Goal: Information Seeking & Learning: Check status

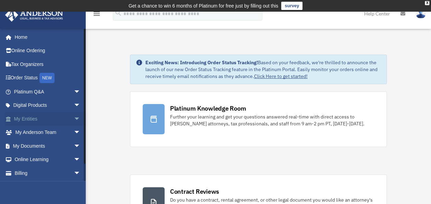
click at [74, 116] on span "arrow_drop_down" at bounding box center [81, 119] width 14 height 14
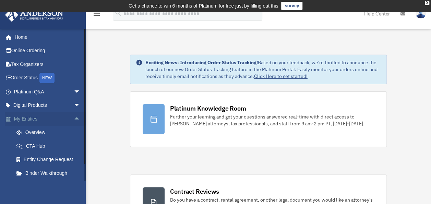
click at [74, 118] on span "arrow_drop_up" at bounding box center [81, 119] width 14 height 14
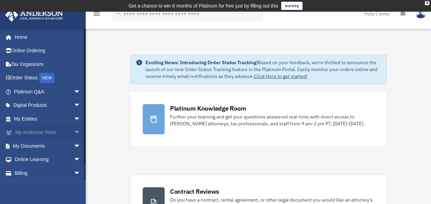
click at [65, 133] on link "My Anderson Team arrow_drop_down" at bounding box center [48, 133] width 86 height 14
click at [42, 144] on link "My Documents arrow_drop_down" at bounding box center [48, 146] width 86 height 14
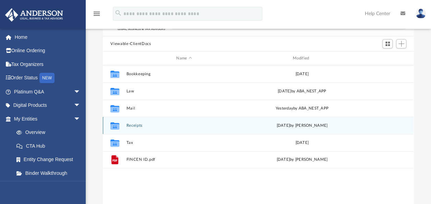
scroll to position [69, 0]
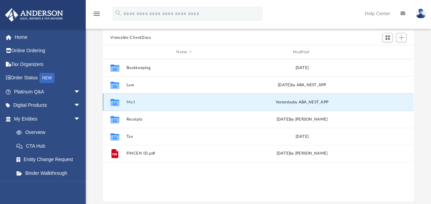
click at [133, 102] on button "Mail" at bounding box center [184, 102] width 115 height 4
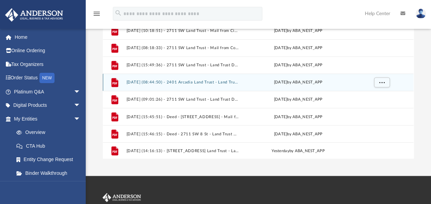
scroll to position [137, 0]
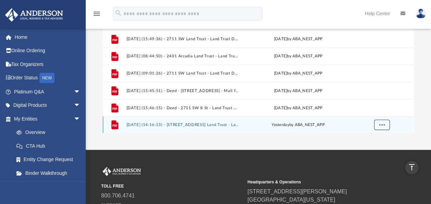
click at [382, 125] on span "More options" at bounding box center [381, 124] width 5 height 4
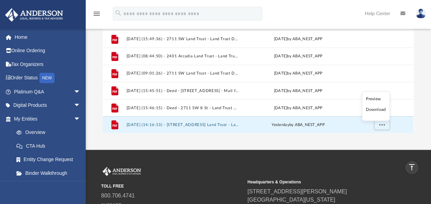
click at [372, 109] on li "Download" at bounding box center [376, 109] width 20 height 7
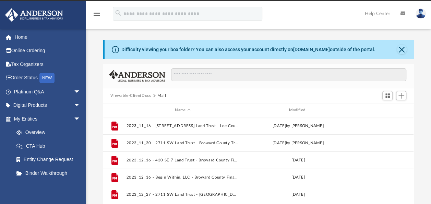
scroll to position [0, 0]
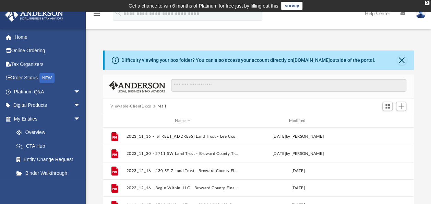
click at [143, 107] on button "Viewable-ClientDocs" at bounding box center [130, 106] width 40 height 6
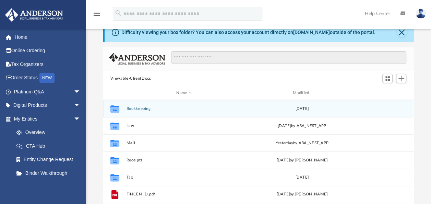
scroll to position [34, 0]
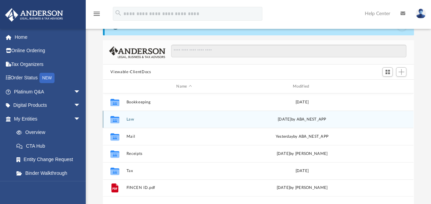
click at [131, 118] on button "Law" at bounding box center [184, 119] width 115 height 4
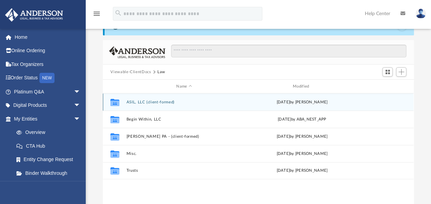
click at [153, 104] on div "Collaborated Folder ASIL, LLC (client-formed) Wed Aug 30 2023 by Danielle Dennie" at bounding box center [258, 101] width 311 height 17
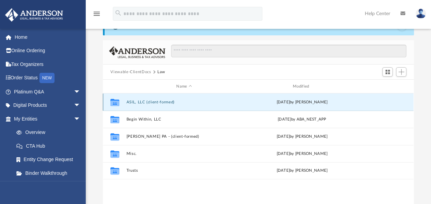
click at [153, 102] on button "ASIL, LLC (client-formed)" at bounding box center [184, 102] width 115 height 4
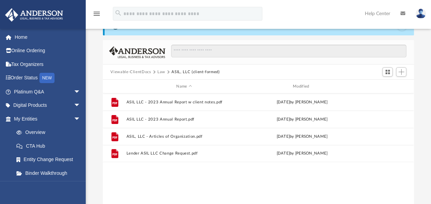
click at [164, 71] on button "Law" at bounding box center [161, 72] width 8 height 6
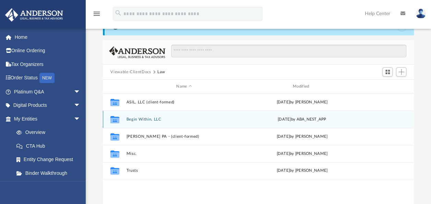
click at [153, 115] on div "Collaborated Folder Begin Within, LLC Fri Mar 7 2025 by ABA_NEST_APP" at bounding box center [258, 118] width 311 height 17
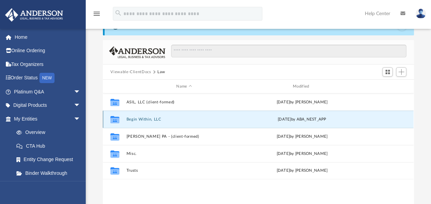
click at [153, 117] on button "Begin Within, LLC" at bounding box center [184, 119] width 115 height 4
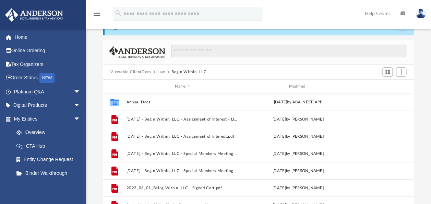
click at [158, 71] on button "Law" at bounding box center [161, 72] width 8 height 6
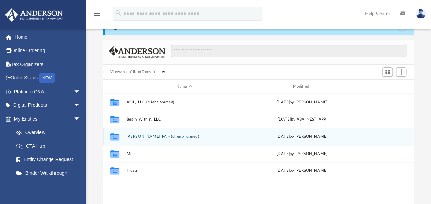
click at [148, 135] on button "Michelle Reid PA - (client-formed)" at bounding box center [184, 136] width 115 height 4
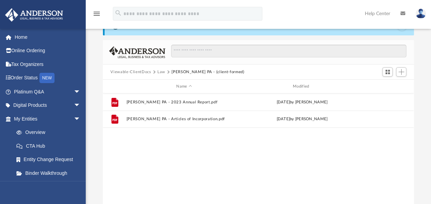
click at [163, 71] on button "Law" at bounding box center [161, 72] width 8 height 6
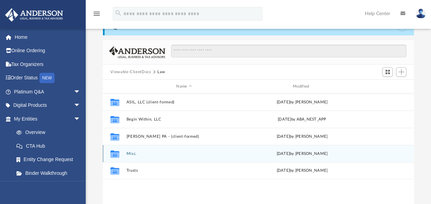
click at [135, 153] on button "Misc." at bounding box center [184, 153] width 115 height 4
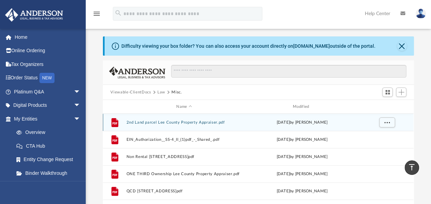
scroll to position [0, 0]
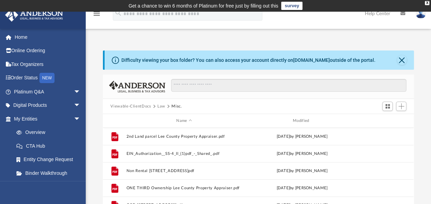
click at [162, 108] on button "Law" at bounding box center [161, 106] width 8 height 6
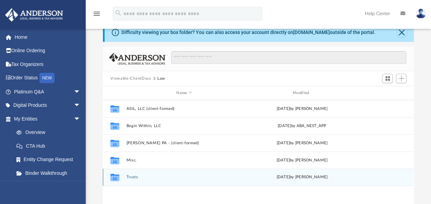
scroll to position [34, 0]
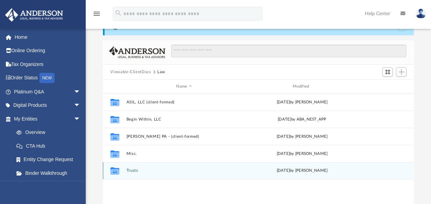
click at [135, 168] on button "Trusts" at bounding box center [184, 170] width 115 height 4
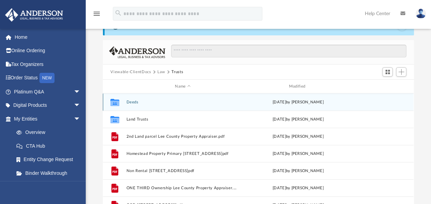
click at [133, 102] on button "Deeds" at bounding box center [183, 102] width 113 height 4
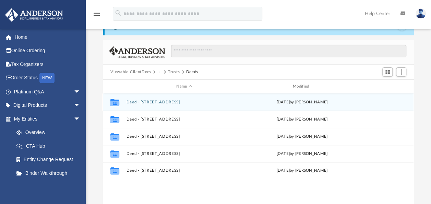
click at [133, 102] on button "Deed - 2401 Arcadia Drive" at bounding box center [184, 102] width 115 height 4
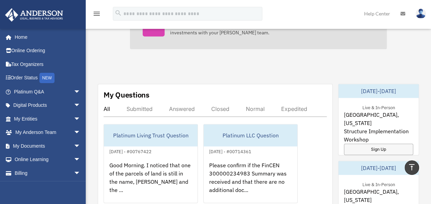
scroll to position [412, 0]
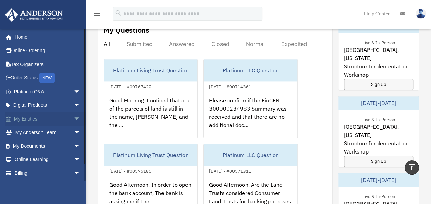
click at [49, 120] on link "My Entities arrow_drop_down" at bounding box center [48, 119] width 86 height 14
click at [39, 146] on link "My Documents arrow_drop_down" at bounding box center [48, 146] width 86 height 14
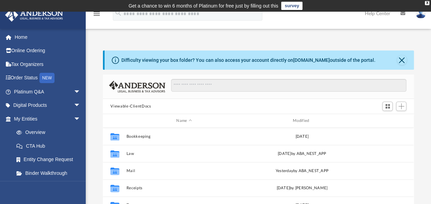
scroll to position [34, 0]
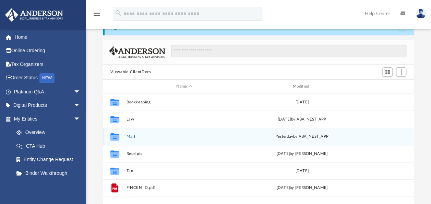
click at [132, 136] on button "Mail" at bounding box center [184, 136] width 115 height 4
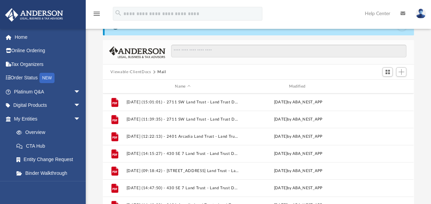
scroll to position [137, 0]
click at [149, 72] on button "Viewable-ClientDocs" at bounding box center [130, 72] width 40 height 6
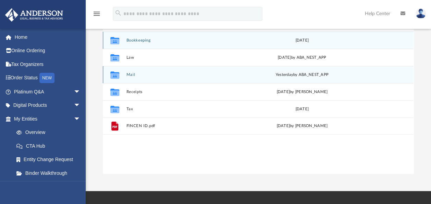
scroll to position [103, 0]
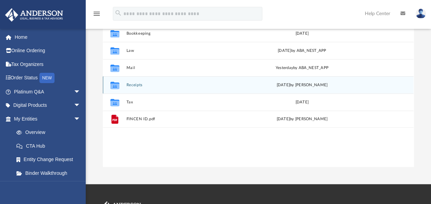
click at [134, 80] on div "Collaborated Folder Receipts Thu Sep 21 2023 by Cassie Yurk" at bounding box center [258, 84] width 311 height 17
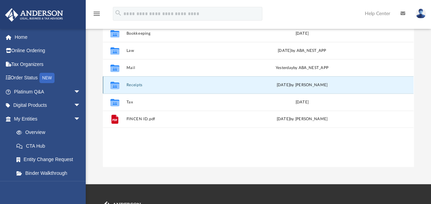
click at [134, 83] on button "Receipts" at bounding box center [184, 85] width 115 height 4
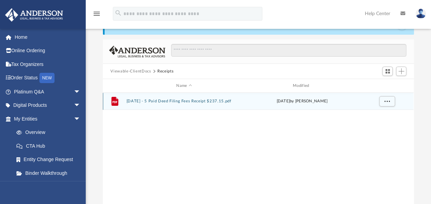
scroll to position [34, 0]
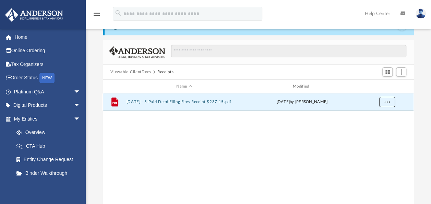
click at [384, 102] on button "More options" at bounding box center [387, 102] width 16 height 10
click at [379, 127] on li "Download" at bounding box center [381, 126] width 20 height 7
click at [146, 145] on div "File 2023.09.20 - 5 Paid Deed Filing Fees Receipt $237.15.pdf Thu Sep 21 2023 b…" at bounding box center [258, 164] width 311 height 142
click at [148, 71] on button "Viewable-ClientDocs" at bounding box center [130, 72] width 40 height 6
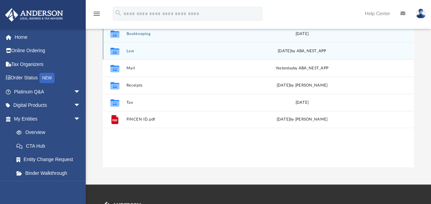
scroll to position [103, 0]
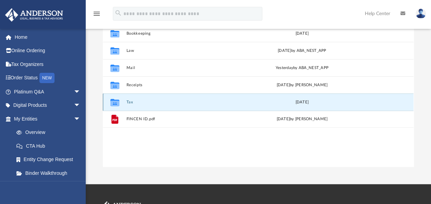
click at [129, 102] on button "Tax" at bounding box center [184, 102] width 115 height 4
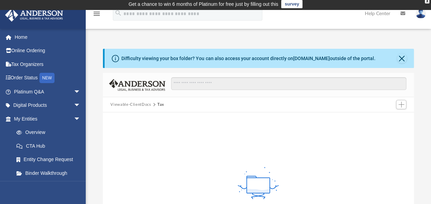
scroll to position [0, 0]
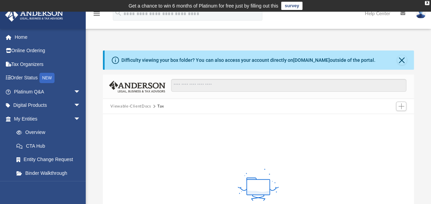
click at [146, 107] on button "Viewable-ClientDocs" at bounding box center [130, 106] width 40 height 6
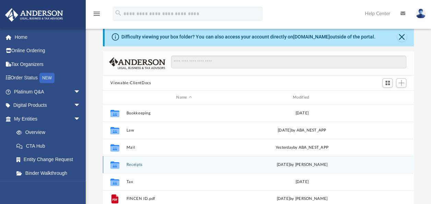
scroll to position [34, 0]
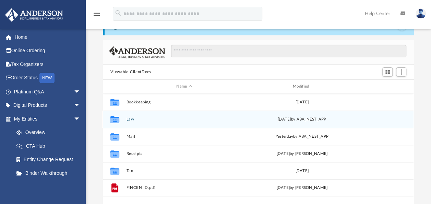
click at [132, 119] on button "Law" at bounding box center [184, 119] width 115 height 4
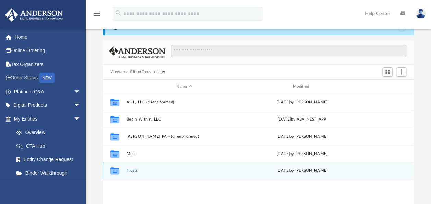
click at [135, 172] on button "Trusts" at bounding box center [184, 170] width 115 height 4
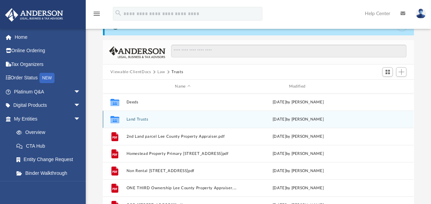
click at [143, 122] on div "Collaborated Folder Land Trusts Thu Dec 21 2023 by Krystal Hankins" at bounding box center [258, 118] width 311 height 17
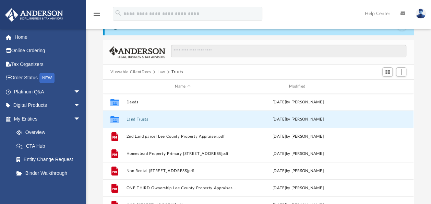
click at [138, 120] on button "Land Trusts" at bounding box center [183, 119] width 113 height 4
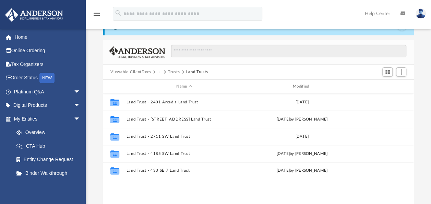
click at [174, 73] on button "Trusts" at bounding box center [174, 72] width 12 height 6
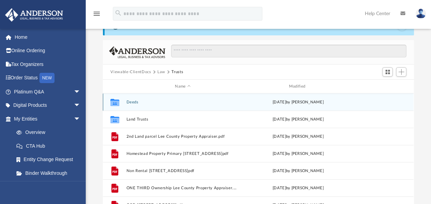
click at [132, 102] on button "Deeds" at bounding box center [183, 102] width 113 height 4
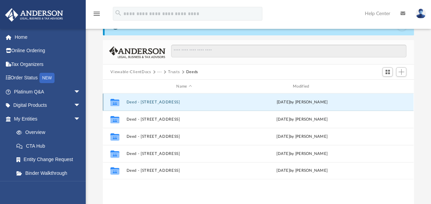
click at [132, 102] on button "Deed - 2401 Arcadia Drive" at bounding box center [184, 102] width 115 height 4
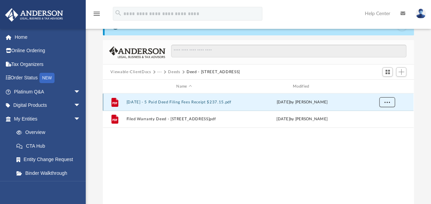
click at [386, 101] on span "More options" at bounding box center [387, 102] width 5 height 4
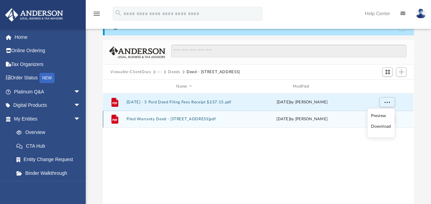
click at [379, 126] on li "Download" at bounding box center [381, 126] width 20 height 7
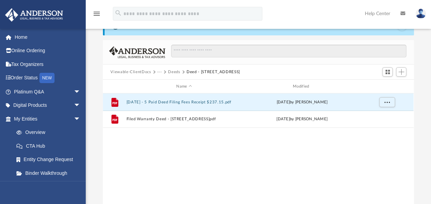
click at [403, 129] on div "File 2023.09.20 - 5 Paid Deed Filing Fees Receipt $237.15.pdf Thu Sep 21 2023 b…" at bounding box center [258, 164] width 311 height 142
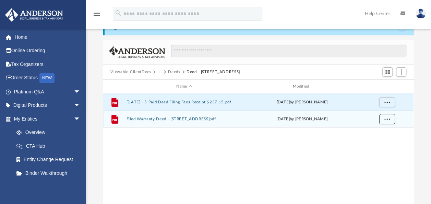
click at [390, 120] on button "More options" at bounding box center [387, 119] width 16 height 10
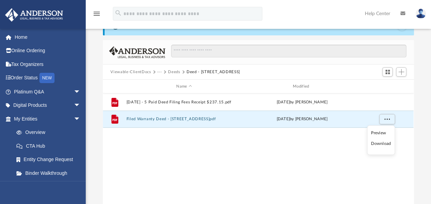
click at [380, 142] on li "Download" at bounding box center [381, 143] width 20 height 7
click at [178, 71] on button "Deeds" at bounding box center [174, 72] width 12 height 6
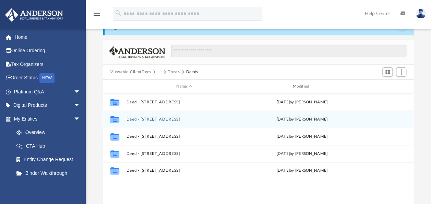
click at [154, 115] on div "Collaborated Folder Deed - 2603 East 3rd Street Fri Oct 20 2023 by Cassie Yurk" at bounding box center [258, 118] width 311 height 17
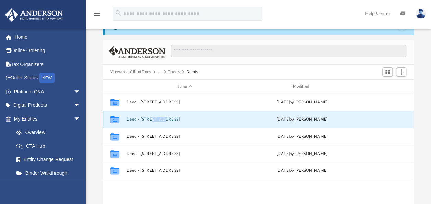
click at [154, 115] on div "Collaborated Folder Deed - 2603 East 3rd Street Fri Oct 20 2023 by Cassie Yurk" at bounding box center [258, 118] width 311 height 17
drag, startPoint x: 154, startPoint y: 115, endPoint x: 148, endPoint y: 118, distance: 6.4
click at [148, 118] on button "Deed - 2603 East 3rd Street" at bounding box center [184, 119] width 115 height 4
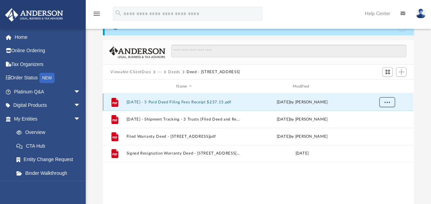
click at [387, 103] on span "More options" at bounding box center [387, 102] width 5 height 4
click at [382, 128] on li "Download" at bounding box center [381, 126] width 20 height 7
click at [418, 123] on div "Difficulty viewing your box folder? You can also access your account directly o…" at bounding box center [258, 125] width 345 height 219
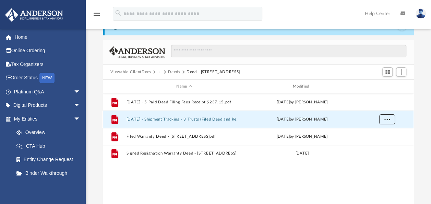
click at [386, 120] on span "More options" at bounding box center [387, 119] width 5 height 4
click at [376, 140] on ul "Preview Download" at bounding box center [381, 141] width 28 height 30
click at [376, 141] on li "Download" at bounding box center [381, 143] width 20 height 7
click at [427, 132] on div "Difficulty viewing your box folder? You can also access your account directly o…" at bounding box center [258, 125] width 345 height 219
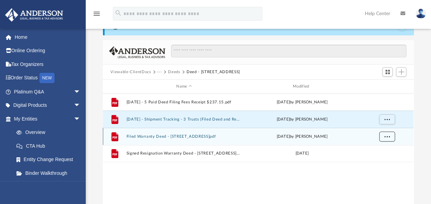
click at [388, 138] on button "More options" at bounding box center [387, 136] width 16 height 10
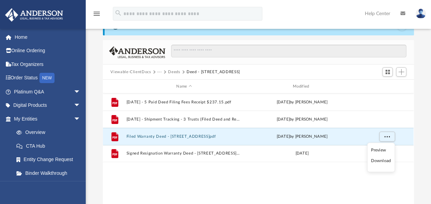
click at [373, 161] on li "Download" at bounding box center [381, 160] width 20 height 7
click at [420, 141] on div "Difficulty viewing your box folder? You can also access your account directly o…" at bounding box center [258, 125] width 345 height 219
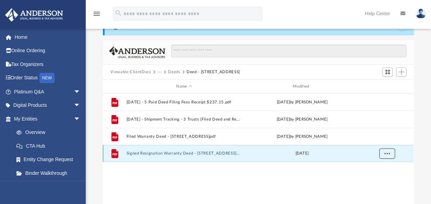
click at [389, 154] on span "More options" at bounding box center [387, 153] width 5 height 4
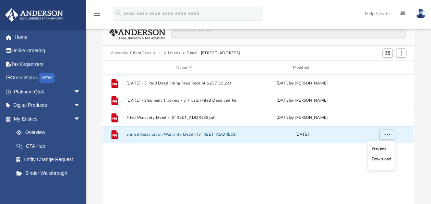
scroll to position [69, 0]
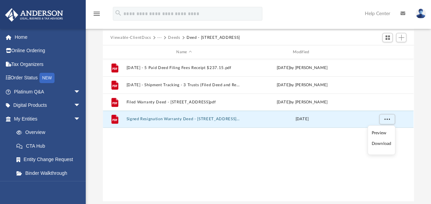
click at [385, 141] on li "Download" at bounding box center [382, 143] width 20 height 7
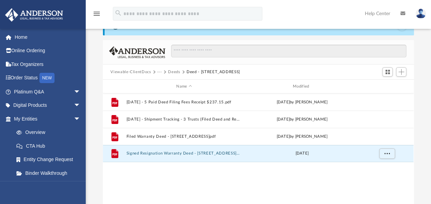
click at [172, 71] on button "Deeds" at bounding box center [174, 72] width 12 height 6
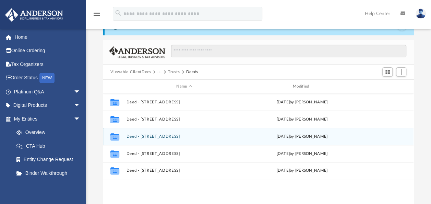
click at [179, 137] on button "Deed - 2711 SW 8 Street # 1-3" at bounding box center [184, 136] width 115 height 4
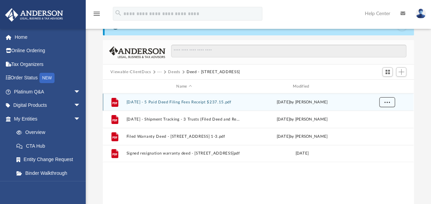
click at [389, 102] on span "More options" at bounding box center [387, 102] width 5 height 4
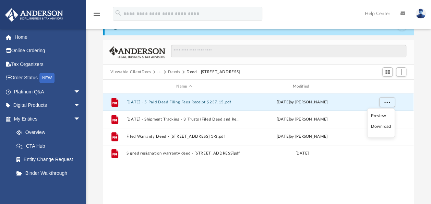
click at [382, 128] on li "Download" at bounding box center [381, 126] width 20 height 7
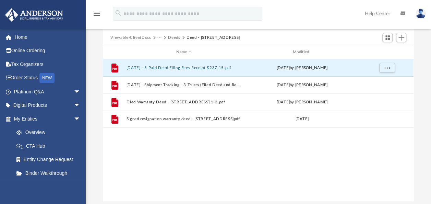
click at [423, 108] on div "Difficulty viewing your box folder? You can also access your account directly o…" at bounding box center [258, 91] width 345 height 219
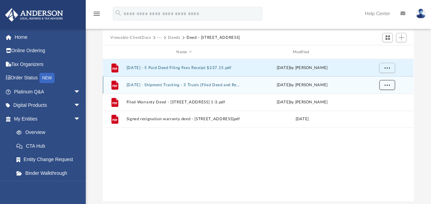
click at [389, 85] on span "More options" at bounding box center [387, 85] width 5 height 4
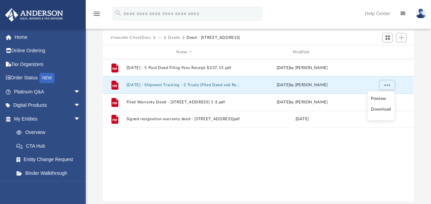
click at [380, 110] on li "Download" at bounding box center [381, 109] width 20 height 7
click at [418, 114] on div "Difficulty viewing your box folder? You can also access your account directly o…" at bounding box center [258, 91] width 345 height 219
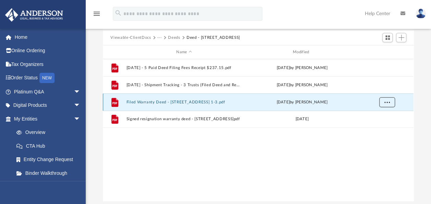
click at [388, 100] on span "More options" at bounding box center [387, 102] width 5 height 4
click at [387, 127] on li "Download" at bounding box center [381, 126] width 20 height 7
click at [425, 116] on div "Difficulty viewing your box folder? You can also access your account directly o…" at bounding box center [258, 91] width 345 height 219
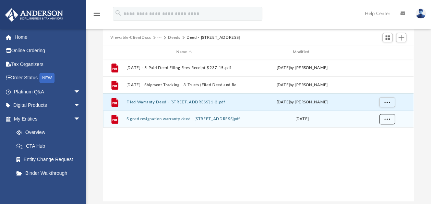
click at [390, 119] on span "More options" at bounding box center [387, 119] width 5 height 4
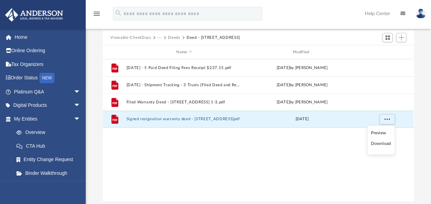
click at [381, 140] on li "Download" at bounding box center [381, 143] width 20 height 7
click at [413, 113] on div "File Signed resignation warranty deed - 2711 SW 8 Street # 1-3.pdf Fri Oct 20 2…" at bounding box center [258, 118] width 311 height 17
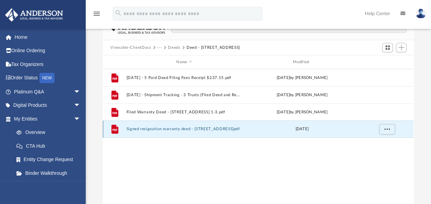
scroll to position [34, 0]
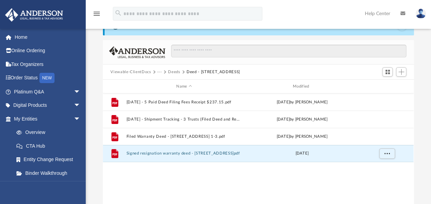
click at [178, 71] on button "Deeds" at bounding box center [174, 72] width 12 height 6
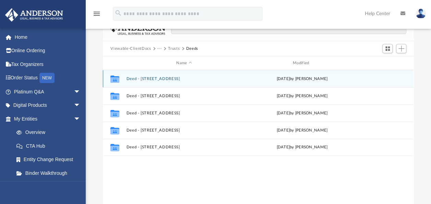
scroll to position [69, 0]
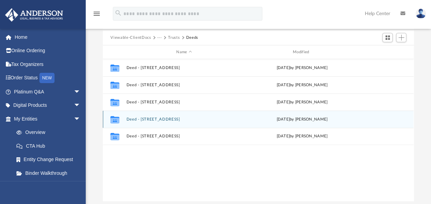
click at [165, 118] on button "Deed - 4185 SW 87 Terrace" at bounding box center [184, 119] width 115 height 4
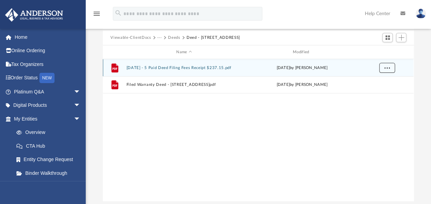
click at [390, 69] on button "More options" at bounding box center [387, 68] width 16 height 10
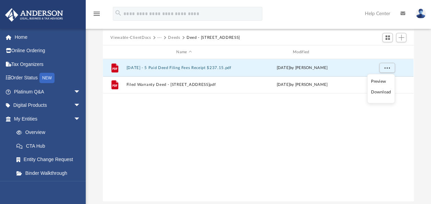
click at [380, 93] on li "Download" at bounding box center [381, 92] width 20 height 7
click at [410, 96] on div "File 2023.09.20 - 5 Paid Deed Filing Fees Receipt $237.15.pdf Thu Sep 21 2023 b…" at bounding box center [258, 130] width 311 height 142
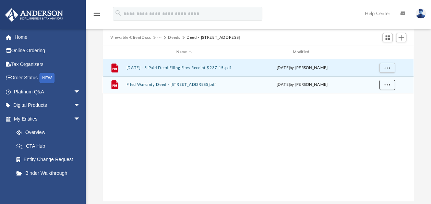
click at [391, 84] on button "More options" at bounding box center [387, 85] width 16 height 10
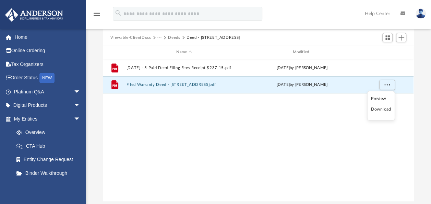
click at [378, 107] on li "Download" at bounding box center [381, 109] width 20 height 7
click at [177, 121] on div "File 2023.09.20 - 5 Paid Deed Filing Fees Receipt $237.15.pdf Thu Sep 21 2023 b…" at bounding box center [258, 130] width 311 height 142
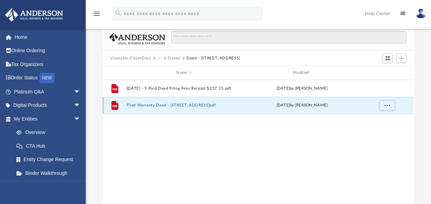
scroll to position [34, 0]
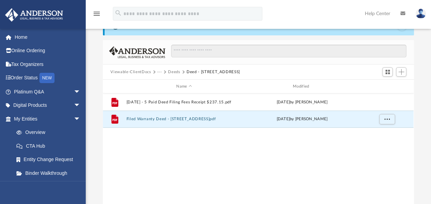
click at [176, 72] on button "Deeds" at bounding box center [174, 72] width 12 height 6
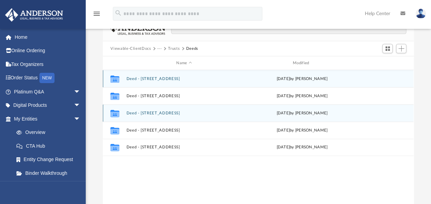
scroll to position [69, 0]
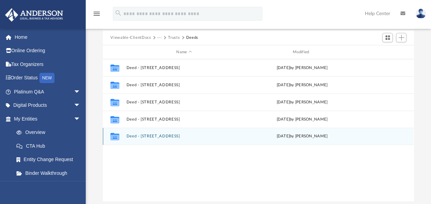
click at [176, 132] on div "Collaborated Folder Deed - 430 SE 7 Street #307E Fri Oct 20 2023 by Cassie Yurk" at bounding box center [258, 136] width 311 height 17
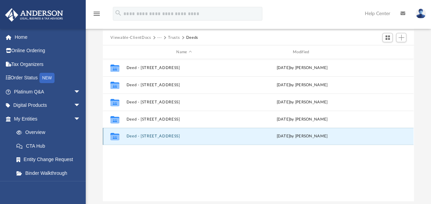
click at [176, 132] on div "Collaborated Folder Deed - 430 SE 7 Street #307E Fri Oct 20 2023 by Cassie Yurk" at bounding box center [258, 136] width 311 height 17
drag, startPoint x: 176, startPoint y: 132, endPoint x: 165, endPoint y: 135, distance: 11.9
click at [165, 135] on button "Deed - 430 SE 7 Street #307E" at bounding box center [184, 136] width 115 height 4
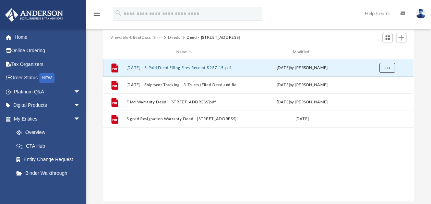
click at [388, 69] on span "More options" at bounding box center [387, 68] width 5 height 4
click at [384, 93] on li "Download" at bounding box center [381, 92] width 20 height 7
click at [423, 93] on div "Difficulty viewing your box folder? You can also access your account directly o…" at bounding box center [258, 91] width 345 height 219
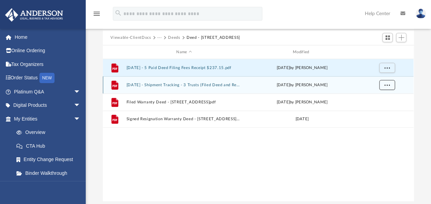
click at [389, 84] on span "More options" at bounding box center [387, 85] width 5 height 4
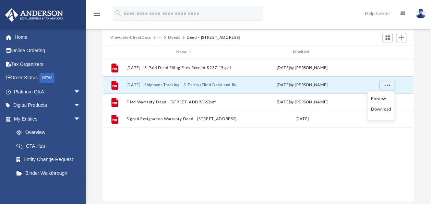
click at [382, 107] on li "Download" at bounding box center [381, 109] width 20 height 7
click at [421, 98] on div "Difficulty viewing your box folder? You can also access your account directly o…" at bounding box center [258, 91] width 345 height 219
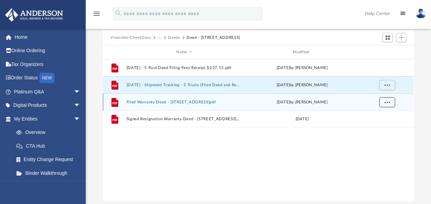
click at [390, 100] on button "More options" at bounding box center [387, 102] width 16 height 10
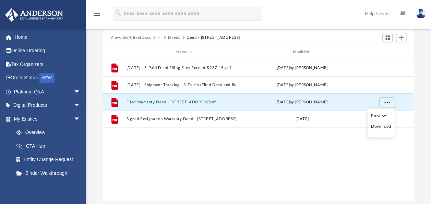
click at [377, 125] on li "Download" at bounding box center [381, 126] width 20 height 7
click at [425, 110] on div "Difficulty viewing your box folder? You can also access your account directly o…" at bounding box center [258, 91] width 345 height 219
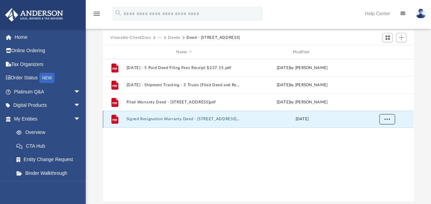
click at [392, 118] on button "More options" at bounding box center [387, 119] width 16 height 10
click at [379, 141] on li "Download" at bounding box center [381, 143] width 20 height 7
click at [426, 94] on div "Difficulty viewing your box folder? You can also access your account directly o…" at bounding box center [258, 91] width 345 height 219
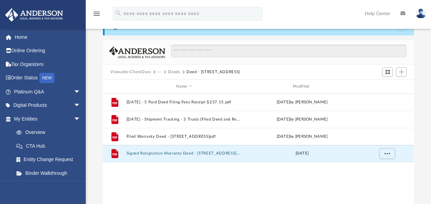
click at [172, 72] on button "Deeds" at bounding box center [174, 72] width 12 height 6
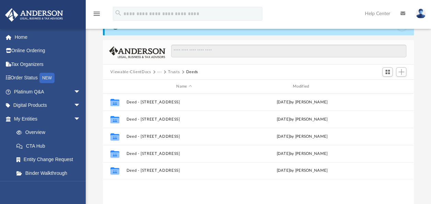
click at [161, 72] on button "···" at bounding box center [159, 72] width 4 height 6
click at [144, 71] on button "Viewable-ClientDocs" at bounding box center [130, 72] width 40 height 6
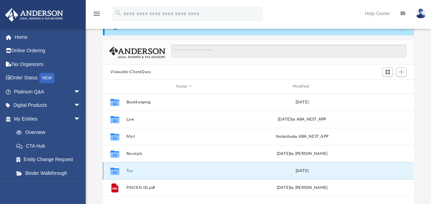
click at [129, 169] on button "Tax" at bounding box center [184, 170] width 115 height 4
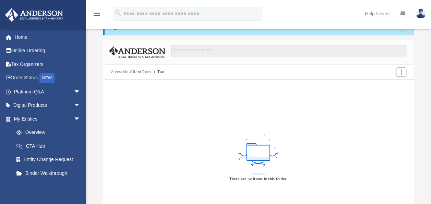
click at [142, 69] on button "Viewable-ClientDocs" at bounding box center [130, 72] width 40 height 6
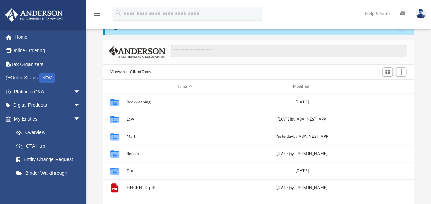
scroll to position [151, 305]
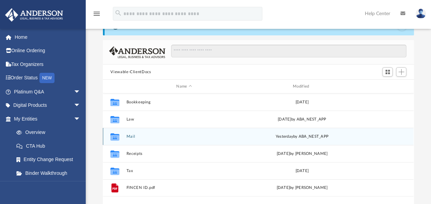
click at [132, 136] on button "Mail" at bounding box center [184, 136] width 115 height 4
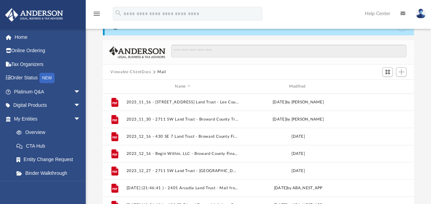
click at [139, 69] on button "Viewable-ClientDocs" at bounding box center [130, 72] width 40 height 6
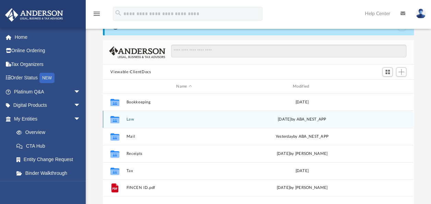
click at [127, 116] on div "Collaborated Folder Law Fri Mar 7 2025 by ABA_NEST_APP" at bounding box center [258, 118] width 311 height 17
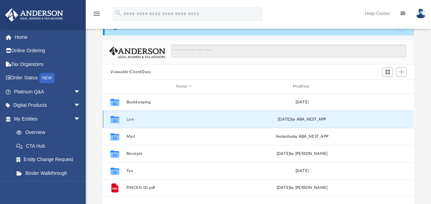
click at [132, 117] on button "Law" at bounding box center [184, 119] width 115 height 4
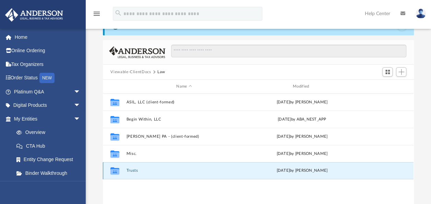
click at [132, 169] on button "Trusts" at bounding box center [184, 170] width 115 height 4
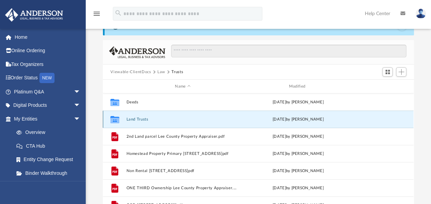
click at [138, 119] on button "Land Trusts" at bounding box center [183, 119] width 113 height 4
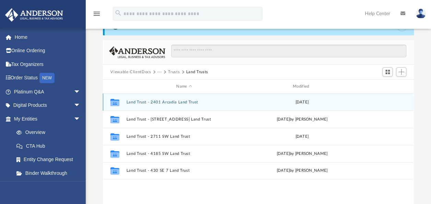
click at [145, 100] on button "Land Trust - 2401 Arcadia Land Trust" at bounding box center [184, 102] width 115 height 4
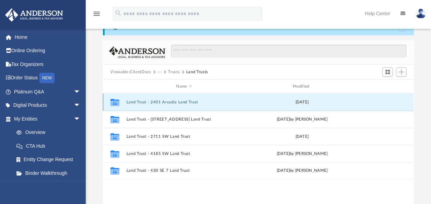
click at [145, 100] on button "Land Trust - 2401 Arcadia Land Trust" at bounding box center [184, 102] width 115 height 4
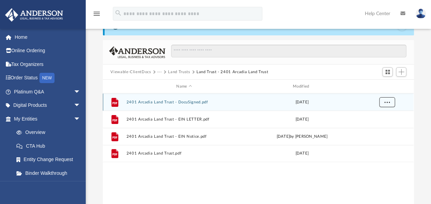
click at [388, 102] on span "More options" at bounding box center [387, 102] width 5 height 4
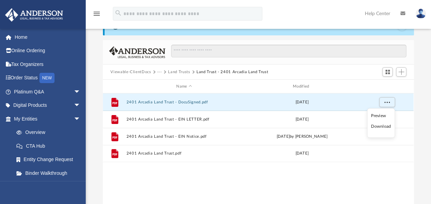
click at [380, 124] on li "Download" at bounding box center [381, 126] width 20 height 7
click at [431, 116] on div "Difficulty viewing your box folder? You can also access your account directly o…" at bounding box center [258, 125] width 345 height 219
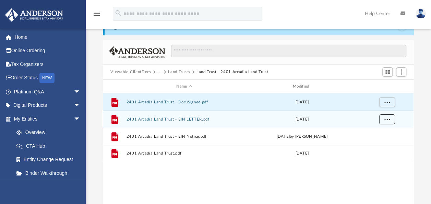
click at [390, 119] on button "More options" at bounding box center [387, 119] width 16 height 10
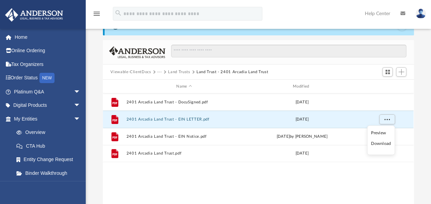
click at [383, 143] on li "Download" at bounding box center [381, 143] width 20 height 7
click at [425, 119] on div "Difficulty viewing your box folder? You can also access your account directly o…" at bounding box center [258, 125] width 345 height 219
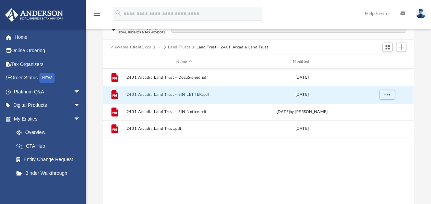
scroll to position [69, 0]
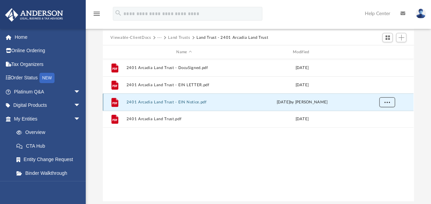
click at [389, 102] on span "More options" at bounding box center [387, 102] width 5 height 4
click at [380, 125] on li "Download" at bounding box center [381, 126] width 20 height 7
click at [414, 114] on div "Difficulty viewing your box folder? You can also access your account directly o…" at bounding box center [258, 91] width 345 height 219
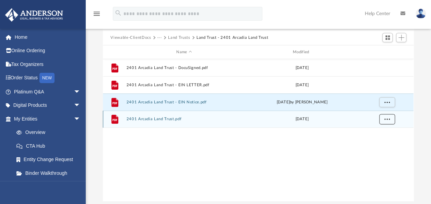
click at [389, 121] on button "More options" at bounding box center [387, 119] width 16 height 10
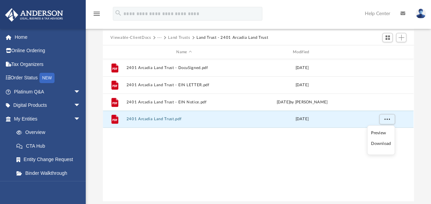
click at [380, 145] on li "Download" at bounding box center [381, 143] width 20 height 7
click at [182, 38] on button "Land Trusts" at bounding box center [179, 38] width 22 height 6
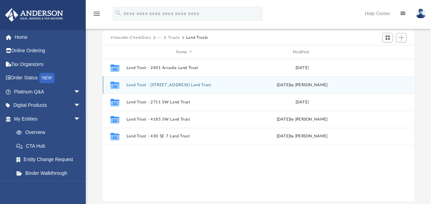
click at [165, 81] on div "Collaborated Folder Land Trust - 2603 E 3rd St Land Trust Fri Oct 20 2023 by Ca…" at bounding box center [258, 84] width 311 height 17
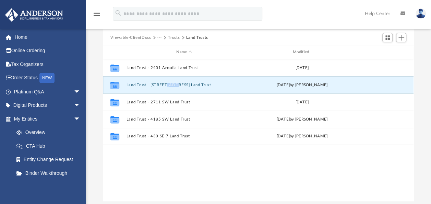
click at [165, 81] on div "Collaborated Folder Land Trust - 2603 E 3rd St Land Trust Fri Oct 20 2023 by Ca…" at bounding box center [258, 84] width 311 height 17
drag, startPoint x: 165, startPoint y: 81, endPoint x: 161, endPoint y: 84, distance: 5.4
click at [161, 84] on button "Land Trust - 2603 E 3rd St Land Trust" at bounding box center [184, 85] width 115 height 4
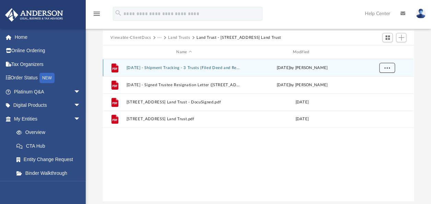
click at [386, 65] on button "More options" at bounding box center [387, 68] width 16 height 10
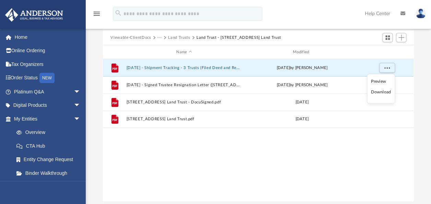
click at [385, 93] on li "Download" at bounding box center [381, 92] width 20 height 7
drag, startPoint x: 196, startPoint y: 151, endPoint x: 199, endPoint y: 148, distance: 3.9
click at [196, 151] on div "File 2023.10.20 - Shipment Tracking - 3 Trusts (Filed Deed and Resignation Pape…" at bounding box center [258, 130] width 311 height 142
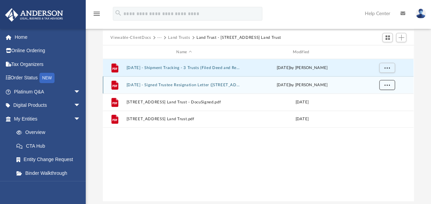
click at [384, 87] on button "More options" at bounding box center [387, 85] width 16 height 10
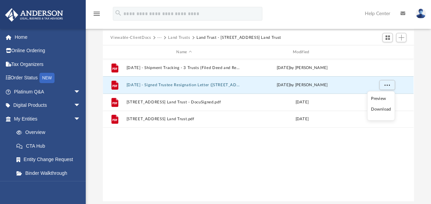
click at [382, 107] on li "Download" at bounding box center [381, 109] width 20 height 7
click at [170, 158] on div "File 2023.10.20 - Shipment Tracking - 3 Trusts (Filed Deed and Resignation Pape…" at bounding box center [258, 130] width 311 height 142
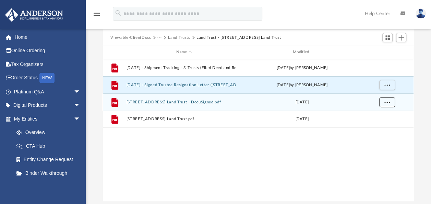
click at [391, 102] on button "More options" at bounding box center [387, 102] width 16 height 10
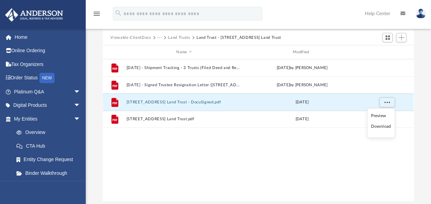
click at [381, 127] on li "Download" at bounding box center [381, 126] width 20 height 7
click at [172, 145] on div "File 2023.10.20 - Shipment Tracking - 3 Trusts (Filed Deed and Resignation Pape…" at bounding box center [258, 130] width 311 height 142
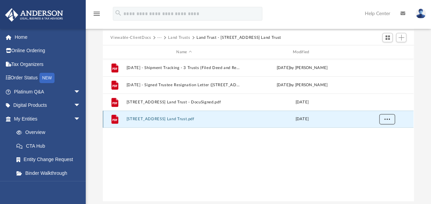
click at [389, 121] on button "More options" at bounding box center [387, 119] width 16 height 10
click at [381, 143] on li "Download" at bounding box center [381, 143] width 20 height 7
click at [184, 37] on button "Land Trusts" at bounding box center [179, 38] width 22 height 6
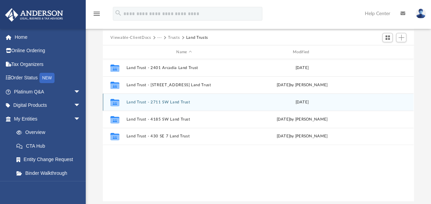
click at [174, 101] on button "Land Trust - 2711 SW Land Trust" at bounding box center [184, 102] width 115 height 4
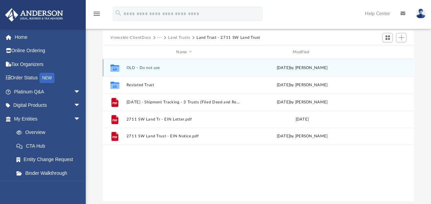
click at [154, 66] on button "OLD - Do not use" at bounding box center [184, 68] width 115 height 4
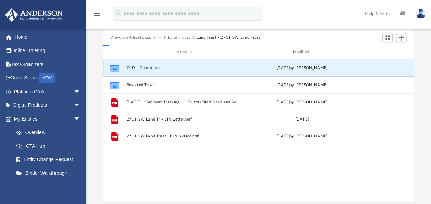
click at [154, 66] on button "OLD - Do not use" at bounding box center [184, 68] width 115 height 4
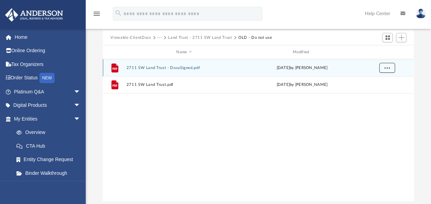
click at [389, 69] on span "More options" at bounding box center [387, 68] width 5 height 4
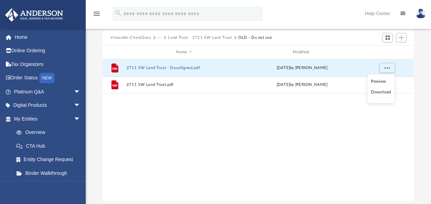
click at [379, 92] on li "Download" at bounding box center [381, 92] width 20 height 7
click at [207, 135] on div "File 2711 SW Land Trust - DocuSigned.pdf Tue Sep 5 2023 by Crayton Olivieri Fil…" at bounding box center [258, 130] width 311 height 142
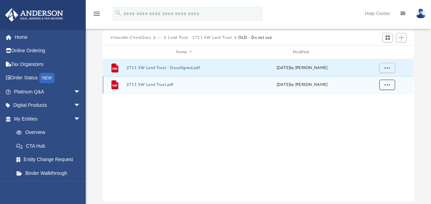
click at [386, 86] on button "More options" at bounding box center [387, 85] width 16 height 10
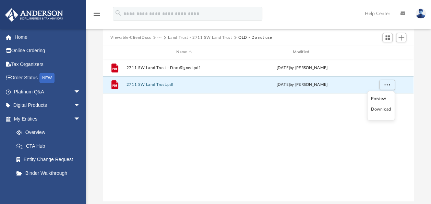
click at [379, 108] on li "Download" at bounding box center [381, 109] width 20 height 7
click at [231, 112] on div "File 2711 SW Land Trust - DocuSigned.pdf Tue Sep 5 2023 by Crayton Olivieri Fil…" at bounding box center [258, 130] width 311 height 142
click at [217, 39] on button "Land Trust - 2711 SW Land Trust" at bounding box center [200, 38] width 64 height 6
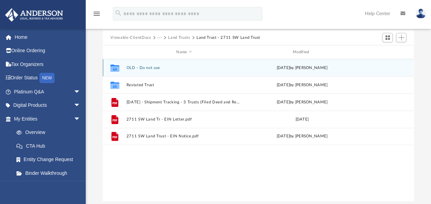
click at [147, 66] on button "OLD - Do not use" at bounding box center [184, 68] width 115 height 4
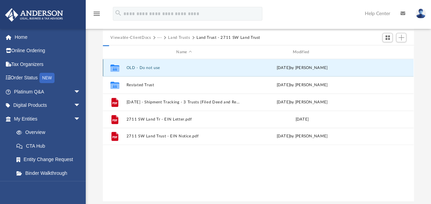
click at [147, 66] on button "OLD - Do not use" at bounding box center [184, 68] width 115 height 4
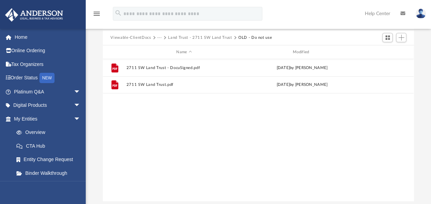
click at [178, 36] on button "Land Trust - 2711 SW Land Trust" at bounding box center [200, 38] width 64 height 6
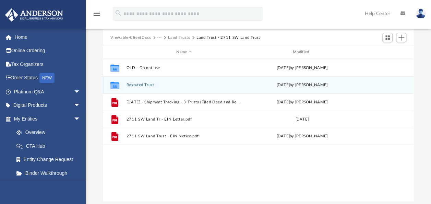
click at [142, 84] on button "Restated Trust" at bounding box center [184, 85] width 115 height 4
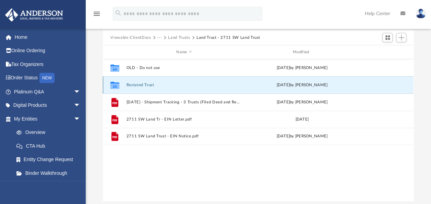
click at [142, 84] on button "Restated Trust" at bounding box center [184, 85] width 115 height 4
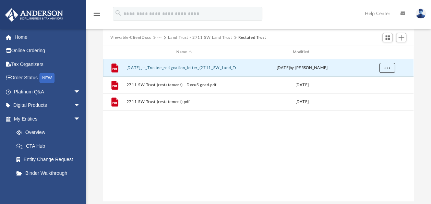
click at [389, 68] on span "More options" at bounding box center [387, 68] width 5 height 4
click at [383, 92] on li "Download" at bounding box center [381, 92] width 20 height 7
click at [421, 89] on div "Difficulty viewing your box folder? You can also access your account directly o…" at bounding box center [258, 91] width 345 height 219
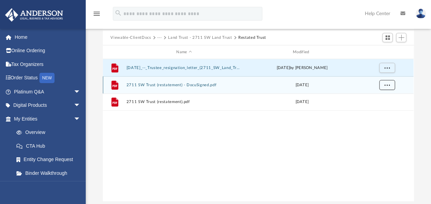
click at [388, 83] on span "More options" at bounding box center [387, 85] width 5 height 4
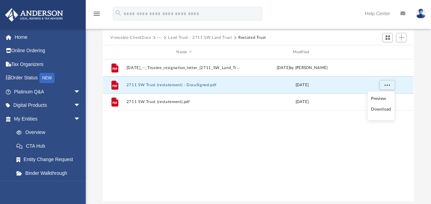
click at [384, 111] on li "Download" at bounding box center [381, 109] width 20 height 7
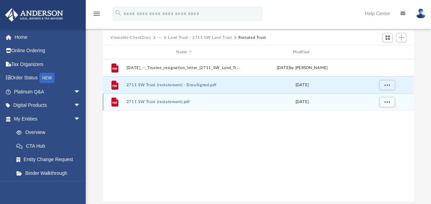
click at [413, 110] on div "File 2711 SW Trust (restatement).pdf Fri Oct 13 2023" at bounding box center [258, 101] width 311 height 17
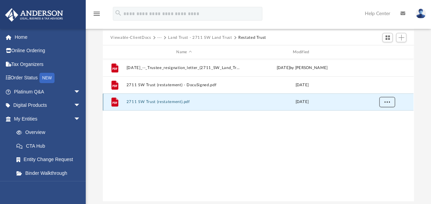
click at [392, 102] on button "More options" at bounding box center [387, 102] width 16 height 10
click at [384, 122] on ul "Preview Download" at bounding box center [381, 123] width 28 height 30
click at [382, 123] on li "Download" at bounding box center [381, 126] width 20 height 7
click at [167, 142] on div "File 2023.10.12_--_Trustee_resignation_letter_(2711_SW_Land_Trust).pdf Fri Dec …" at bounding box center [258, 130] width 311 height 142
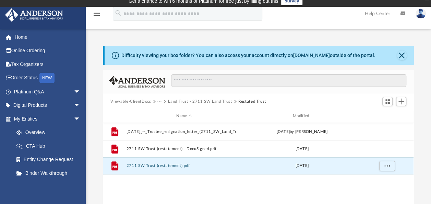
scroll to position [0, 0]
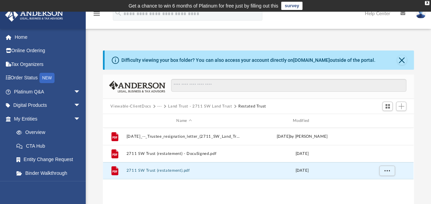
click at [212, 108] on button "Land Trust - 2711 SW Land Trust" at bounding box center [200, 106] width 64 height 6
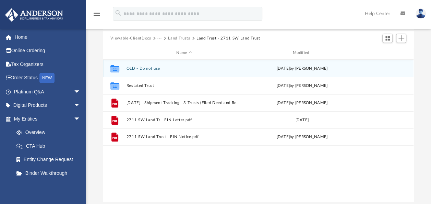
scroll to position [69, 0]
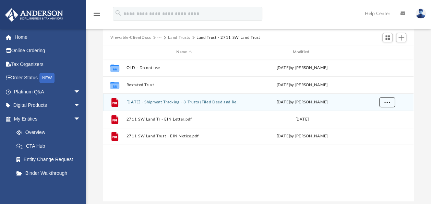
click at [389, 101] on span "More options" at bounding box center [387, 102] width 5 height 4
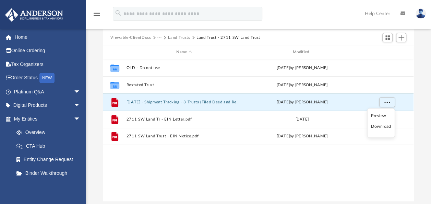
click at [381, 127] on li "Download" at bounding box center [381, 126] width 20 height 7
click at [200, 174] on div "Collaborated Folder OLD - Do not use Fri Dec 8 2023 by Danielle Dennie Collabor…" at bounding box center [258, 130] width 311 height 142
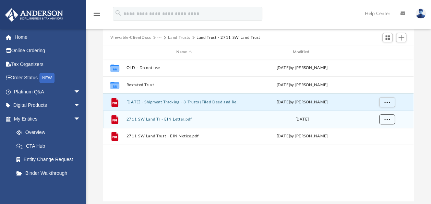
click at [390, 120] on span "More options" at bounding box center [387, 119] width 5 height 4
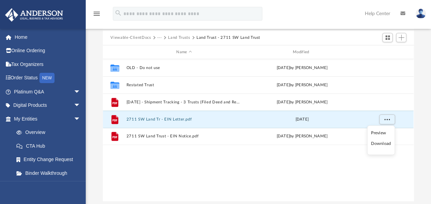
click at [380, 143] on li "Download" at bounding box center [381, 143] width 20 height 7
click at [215, 165] on div "Collaborated Folder OLD - Do not use Fri Dec 8 2023 by Danielle Dennie Collabor…" at bounding box center [258, 130] width 311 height 142
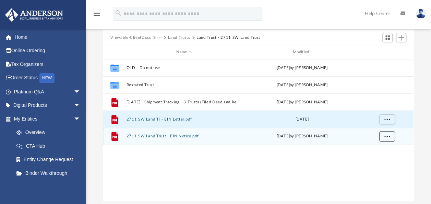
click at [384, 136] on button "More options" at bounding box center [387, 136] width 16 height 10
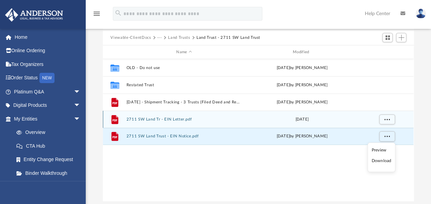
scroll to position [103, 0]
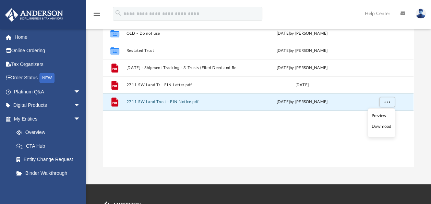
click at [382, 125] on li "Download" at bounding box center [382, 126] width 20 height 7
click at [123, 129] on div "Collaborated Folder OLD - Do not use Fri Dec 8 2023 by Danielle Dennie Collabor…" at bounding box center [258, 96] width 311 height 142
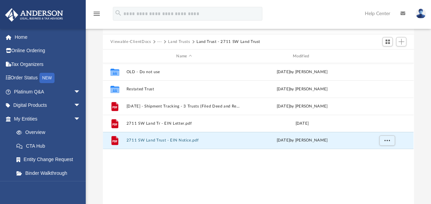
scroll to position [34, 0]
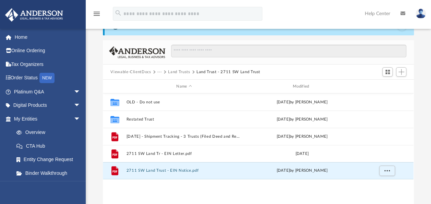
click at [181, 70] on button "Land Trusts" at bounding box center [179, 72] width 22 height 6
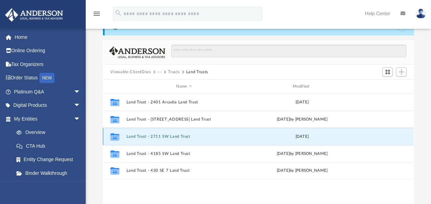
click at [178, 135] on button "Land Trust - 2711 SW Land Trust" at bounding box center [184, 136] width 115 height 4
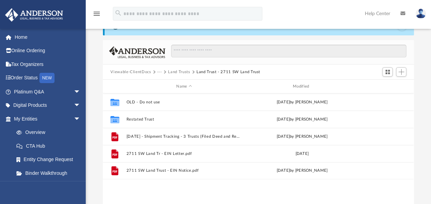
click at [173, 72] on button "Land Trusts" at bounding box center [179, 72] width 22 height 6
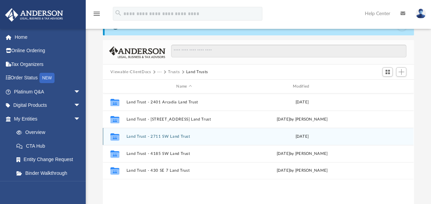
scroll to position [69, 0]
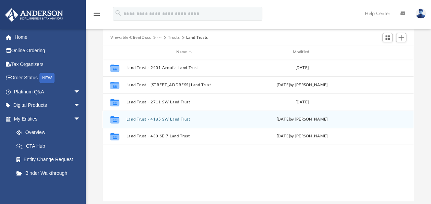
click at [173, 118] on button "Land Trust - 4185 SW Land Trust" at bounding box center [184, 119] width 115 height 4
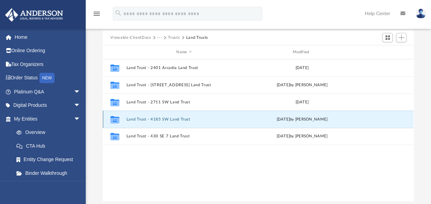
click at [173, 118] on button "Land Trust - 4185 SW Land Trust" at bounding box center [184, 119] width 115 height 4
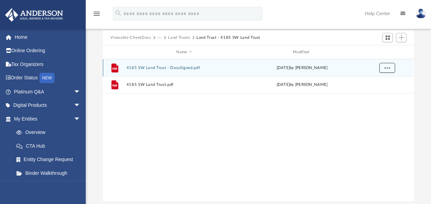
click at [391, 67] on button "More options" at bounding box center [387, 68] width 16 height 10
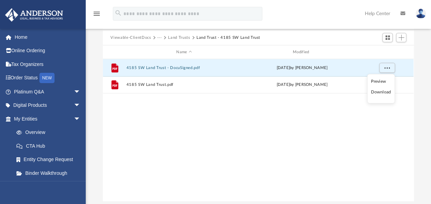
click at [382, 91] on li "Download" at bounding box center [381, 92] width 20 height 7
click at [220, 130] on div "File 4185 SW Land Trust - DocuSigned.pdf Wed Aug 30 2023 by Dominique Mcghee Fi…" at bounding box center [258, 130] width 311 height 142
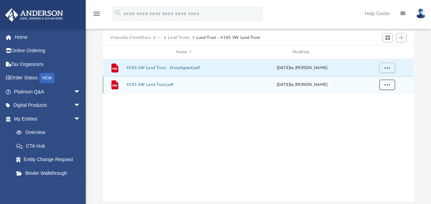
click at [388, 86] on button "More options" at bounding box center [387, 85] width 16 height 10
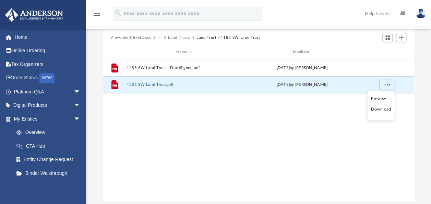
click at [381, 107] on li "Download" at bounding box center [381, 109] width 20 height 7
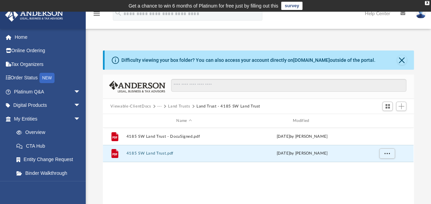
click at [184, 104] on button "Land Trusts" at bounding box center [179, 106] width 22 height 6
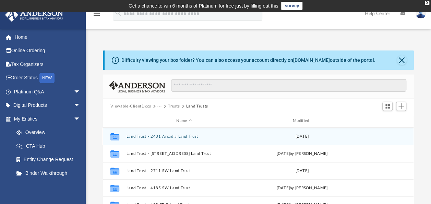
scroll to position [69, 0]
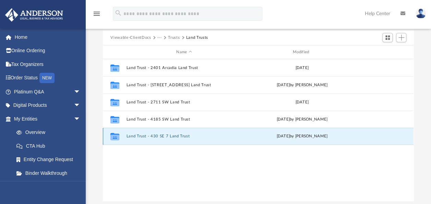
click at [158, 134] on button "Land Trust - 430 SE 7 Land Trust" at bounding box center [184, 136] width 115 height 4
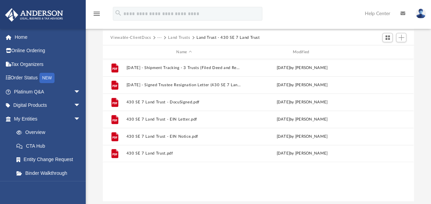
click at [186, 40] on button "Land Trusts" at bounding box center [179, 38] width 22 height 6
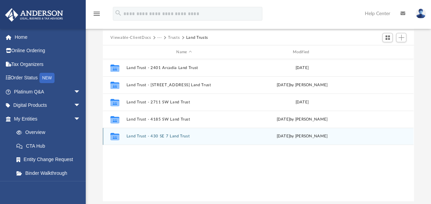
click at [162, 140] on div "Collaborated Folder Land Trust - 430 SE 7 Land Trust Thu Dec 21 2023 by Krystal…" at bounding box center [258, 136] width 311 height 17
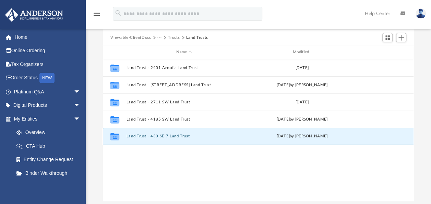
click at [160, 138] on div "Collaborated Folder Land Trust - 430 SE 7 Land Trust Thu Dec 21 2023 by Krystal…" at bounding box center [258, 136] width 311 height 17
drag, startPoint x: 160, startPoint y: 138, endPoint x: 149, endPoint y: 134, distance: 11.9
click at [149, 134] on button "Land Trust - 430 SE 7 Land Trust" at bounding box center [184, 136] width 115 height 4
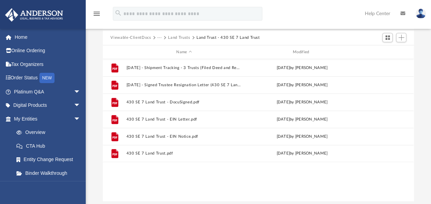
drag, startPoint x: 149, startPoint y: 134, endPoint x: 196, endPoint y: 173, distance: 60.9
click at [195, 174] on div "File 2023.10.20 - Shipment Tracking - 3 Trusts (Filed Deed and Resignation Pape…" at bounding box center [258, 130] width 311 height 142
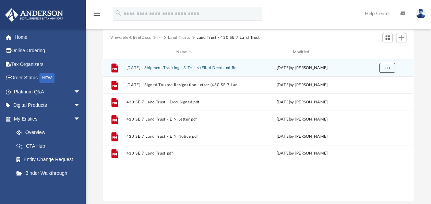
click at [390, 68] on button "More options" at bounding box center [387, 68] width 16 height 10
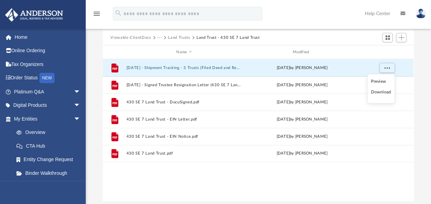
click at [385, 91] on li "Download" at bounding box center [381, 92] width 20 height 7
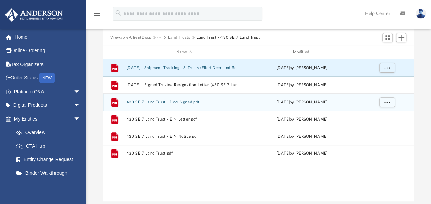
click at [413, 95] on div "File 430 SE 7 Land Trust - DocuSigned.pdf Sat Jul 1 2023 by Crayton Olivieri" at bounding box center [258, 101] width 311 height 17
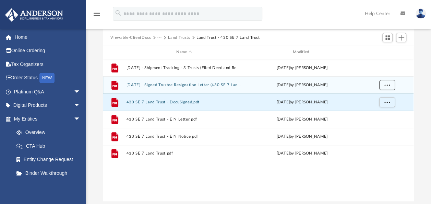
click at [383, 83] on button "More options" at bounding box center [387, 85] width 16 height 10
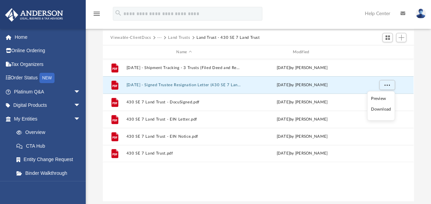
click at [385, 108] on li "Download" at bounding box center [381, 109] width 20 height 7
click at [425, 104] on div "Difficulty viewing your box folder? You can also access your account directly o…" at bounding box center [258, 91] width 345 height 219
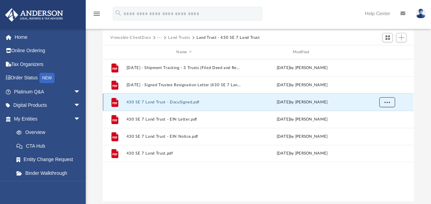
click at [389, 103] on span "More options" at bounding box center [387, 102] width 5 height 4
click at [380, 125] on li "Download" at bounding box center [381, 126] width 20 height 7
click at [422, 111] on div "Difficulty viewing your box folder? You can also access your account directly o…" at bounding box center [258, 91] width 345 height 219
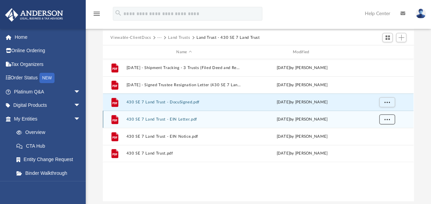
click at [391, 120] on button "More options" at bounding box center [387, 119] width 16 height 10
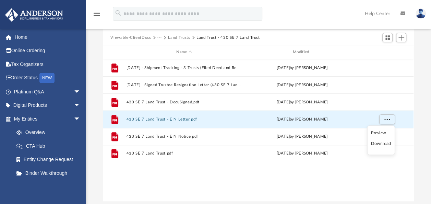
click at [381, 142] on li "Download" at bounding box center [381, 143] width 20 height 7
click at [416, 134] on div "Difficulty viewing your box folder? You can also access your account directly o…" at bounding box center [258, 91] width 345 height 219
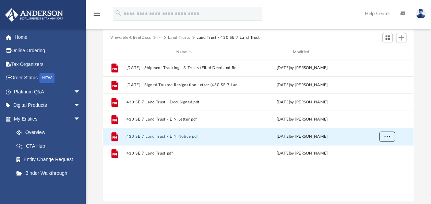
click at [389, 136] on span "More options" at bounding box center [387, 136] width 5 height 4
click at [384, 159] on li "Download" at bounding box center [381, 160] width 20 height 7
click at [421, 131] on div "Difficulty viewing your box folder? You can also access your account directly o…" at bounding box center [258, 91] width 345 height 219
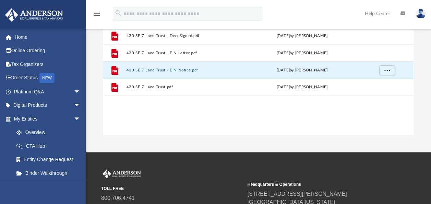
scroll to position [137, 0]
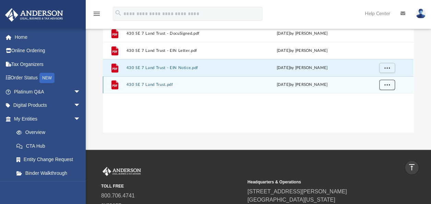
click at [386, 86] on span "More options" at bounding box center [387, 85] width 5 height 4
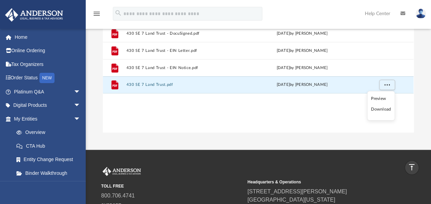
click at [381, 109] on li "Download" at bounding box center [381, 109] width 20 height 7
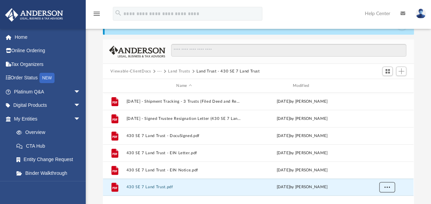
scroll to position [34, 0]
click at [181, 73] on button "Land Trusts" at bounding box center [179, 72] width 22 height 6
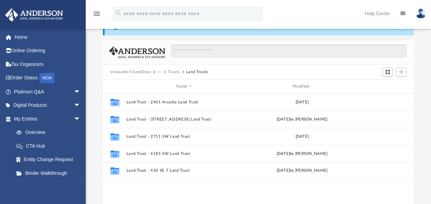
click at [172, 71] on button "Trusts" at bounding box center [174, 72] width 12 height 6
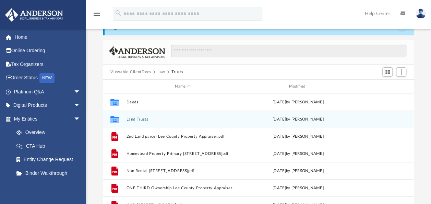
click at [139, 120] on button "Land Trusts" at bounding box center [183, 119] width 113 height 4
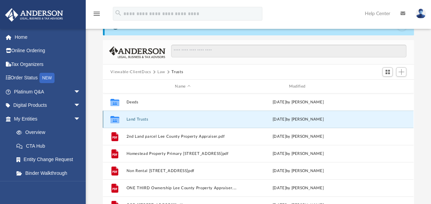
click at [139, 120] on button "Land Trusts" at bounding box center [183, 119] width 113 height 4
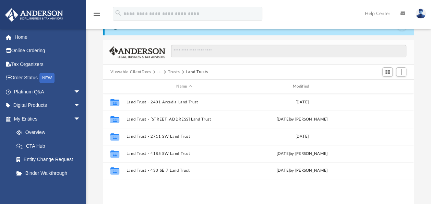
click at [140, 71] on button "Viewable-ClientDocs" at bounding box center [130, 72] width 40 height 6
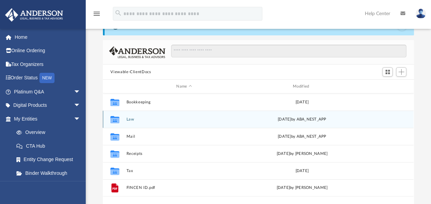
click at [131, 119] on button "Law" at bounding box center [184, 119] width 115 height 4
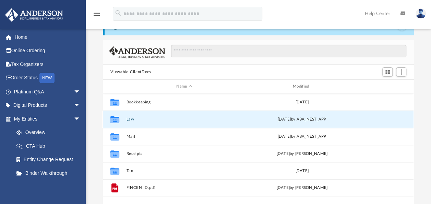
click at [131, 119] on button "Law" at bounding box center [184, 119] width 115 height 4
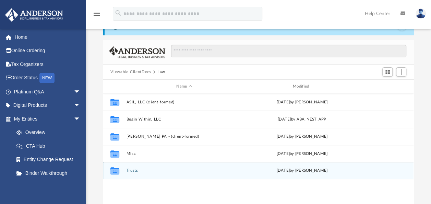
click at [135, 169] on button "Trusts" at bounding box center [184, 170] width 115 height 4
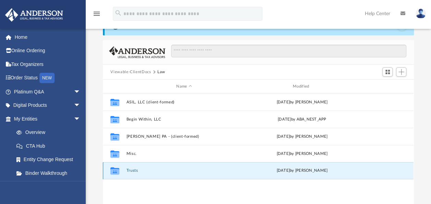
click at [135, 169] on button "Trusts" at bounding box center [184, 170] width 115 height 4
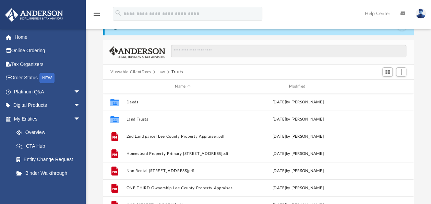
click at [137, 72] on button "Viewable-ClientDocs" at bounding box center [130, 72] width 40 height 6
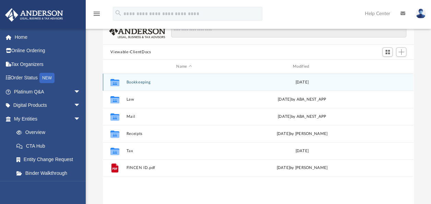
scroll to position [69, 0]
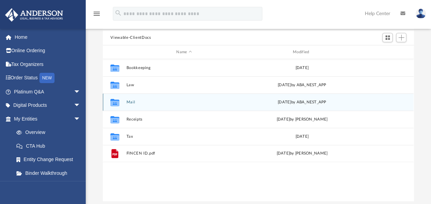
click at [130, 102] on button "Mail" at bounding box center [184, 102] width 115 height 4
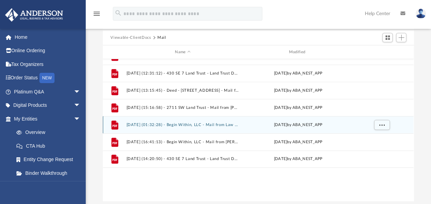
scroll to position [269, 0]
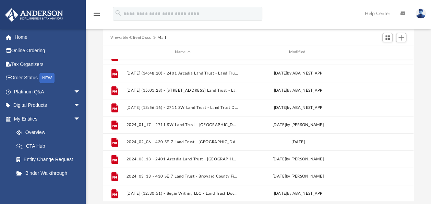
click at [141, 38] on button "Viewable-ClientDocs" at bounding box center [130, 38] width 40 height 6
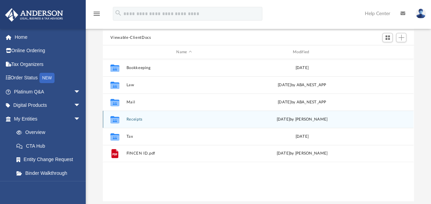
click at [138, 120] on button "Receipts" at bounding box center [184, 119] width 115 height 4
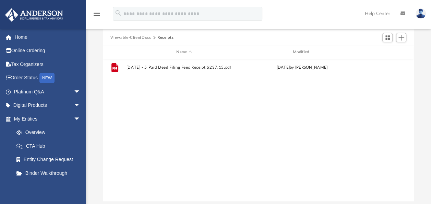
click at [139, 36] on button "Viewable-ClientDocs" at bounding box center [130, 38] width 40 height 6
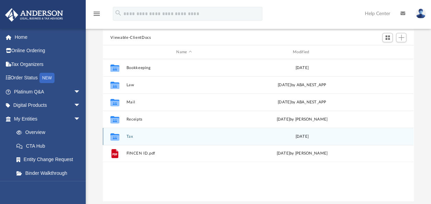
click at [131, 134] on button "Tax" at bounding box center [184, 136] width 115 height 4
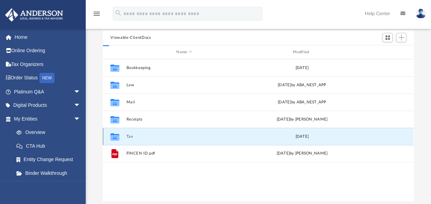
click at [131, 134] on button "Tax" at bounding box center [184, 136] width 115 height 4
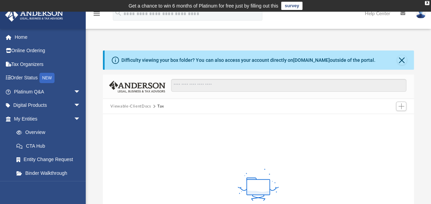
click at [136, 108] on button "Viewable-ClientDocs" at bounding box center [130, 106] width 40 height 6
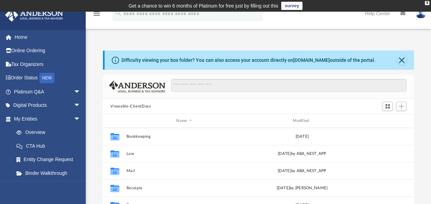
scroll to position [151, 305]
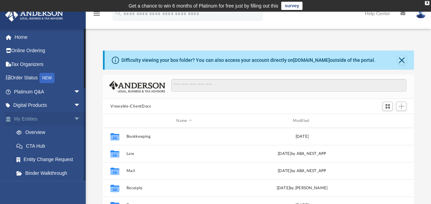
click at [74, 118] on span "arrow_drop_down" at bounding box center [81, 119] width 14 height 14
click at [74, 118] on span "arrow_drop_up" at bounding box center [81, 119] width 14 height 14
click at [74, 118] on span "arrow_drop_down" at bounding box center [81, 119] width 14 height 14
click at [74, 118] on span "arrow_drop_up" at bounding box center [81, 119] width 14 height 14
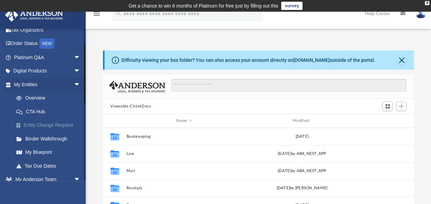
scroll to position [69, 0]
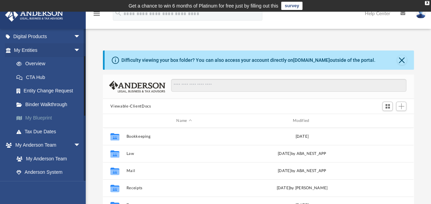
click at [42, 115] on link "My Blueprint" at bounding box center [50, 118] width 81 height 14
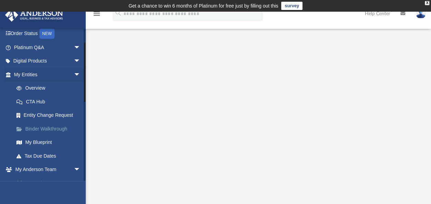
scroll to position [34, 0]
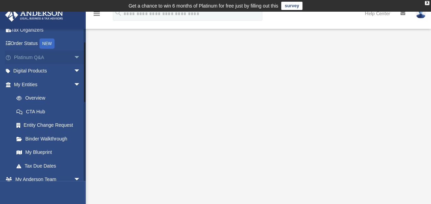
click at [74, 57] on span "arrow_drop_down" at bounding box center [81, 57] width 14 height 14
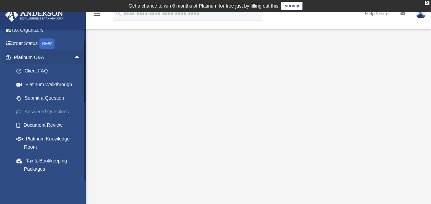
click at [58, 113] on link "Answered Questions" at bounding box center [50, 112] width 81 height 14
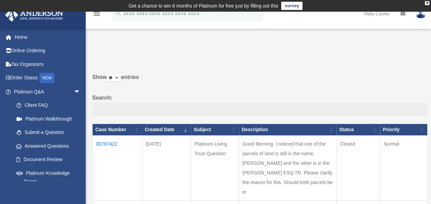
click at [112, 144] on td "00767422" at bounding box center [118, 167] width 50 height 65
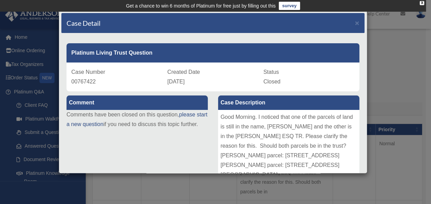
click at [349, 22] on div "Case Detail ×" at bounding box center [212, 23] width 303 height 20
click at [355, 23] on span "×" at bounding box center [357, 23] width 4 height 8
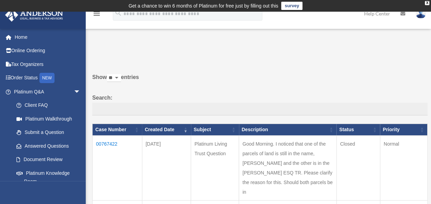
click at [115, 141] on td "00767422" at bounding box center [118, 167] width 50 height 65
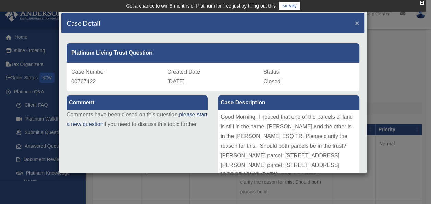
click at [355, 23] on span "×" at bounding box center [357, 23] width 4 height 8
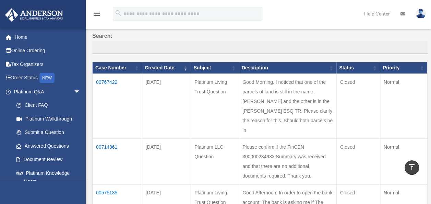
scroll to position [35, 0]
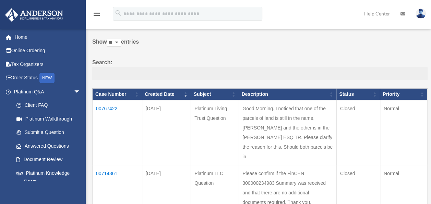
drag, startPoint x: 178, startPoint y: 110, endPoint x: 144, endPoint y: 106, distance: 34.1
click at [144, 106] on td "[DATE]" at bounding box center [166, 132] width 49 height 65
drag, startPoint x: 144, startPoint y: 106, endPoint x: 152, endPoint y: 106, distance: 7.2
copy td "[DATE]"
click at [110, 108] on td "00767422" at bounding box center [118, 132] width 50 height 65
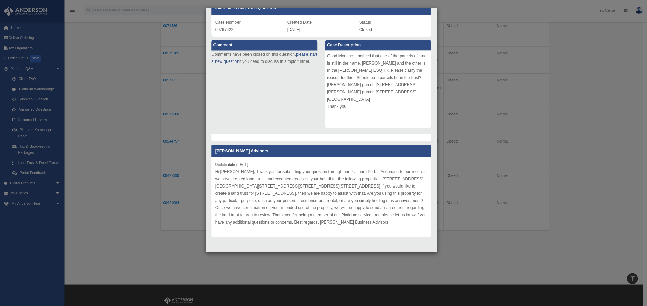
scroll to position [173, 0]
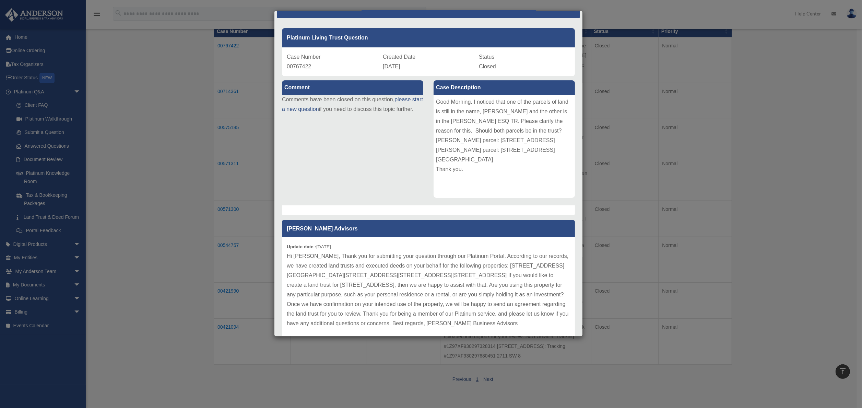
click at [192, 181] on div "Case Detail × Platinum Living Trust Question Case Number 00767422 Created Date …" at bounding box center [431, 204] width 862 height 408
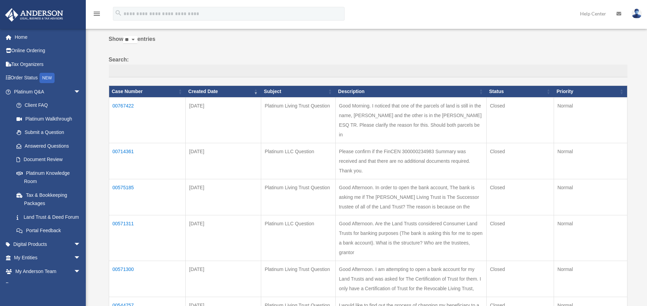
drag, startPoint x: 146, startPoint y: 106, endPoint x: 111, endPoint y: 106, distance: 35.3
click at [111, 106] on td "00767422" at bounding box center [147, 120] width 77 height 46
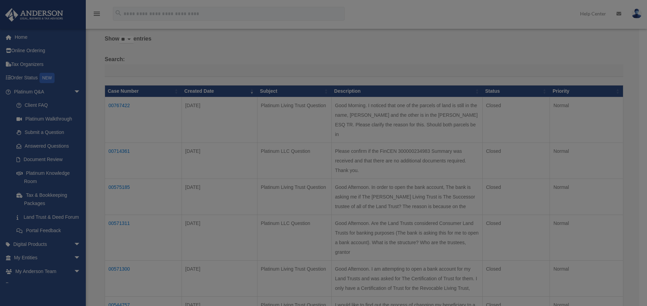
copy td "00767422"
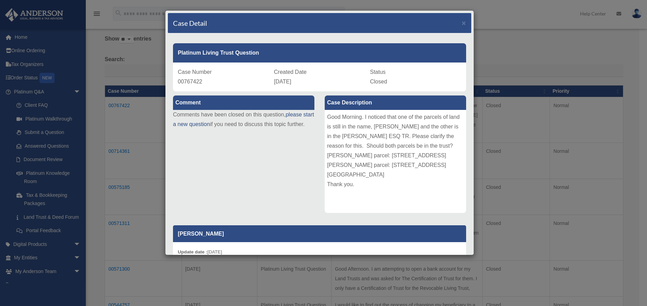
click at [431, 22] on div "Case Detail × Platinum Living Trust Question Case Number 00767422 Created Date …" at bounding box center [319, 132] width 309 height 245
click at [431, 22] on span "×" at bounding box center [463, 23] width 4 height 8
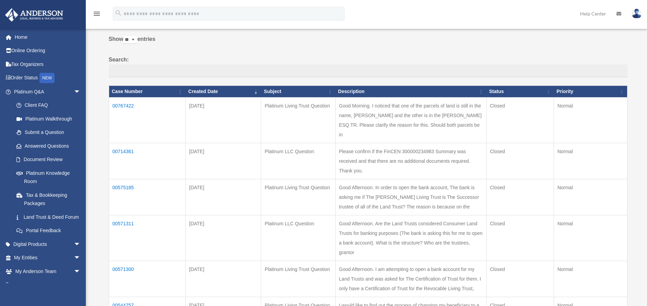
drag, startPoint x: 236, startPoint y: 103, endPoint x: 187, endPoint y: 102, distance: 49.4
click at [187, 102] on td "[DATE]" at bounding box center [223, 120] width 75 height 46
copy td "[DATE]"
click at [254, 62] on label "Search:" at bounding box center [368, 66] width 518 height 23
click at [254, 64] on input "Search:" at bounding box center [368, 70] width 518 height 13
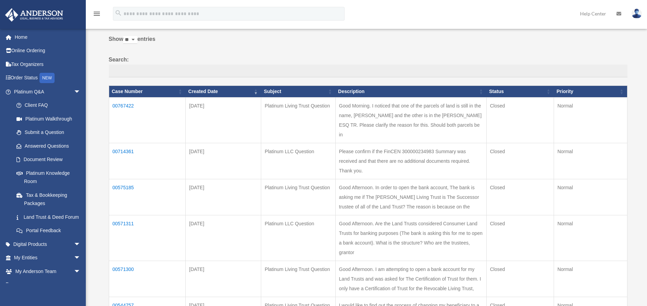
copy td "[DATE]"
drag, startPoint x: 226, startPoint y: 145, endPoint x: 190, endPoint y: 143, distance: 36.8
click at [190, 143] on td "[DATE]" at bounding box center [223, 161] width 75 height 36
click at [322, 60] on label "Search:" at bounding box center [368, 66] width 518 height 23
click at [322, 64] on input "Search:" at bounding box center [368, 70] width 518 height 13
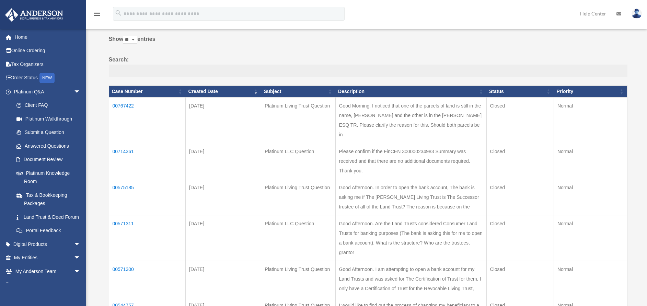
click at [131, 143] on td "00714361" at bounding box center [147, 161] width 77 height 36
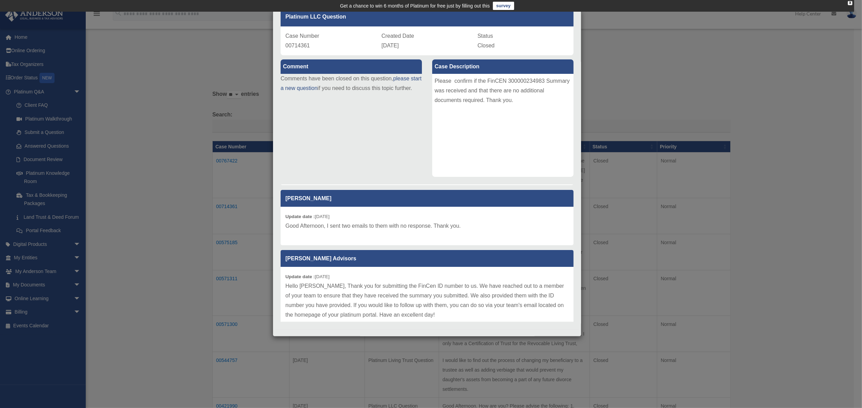
scroll to position [35, 0]
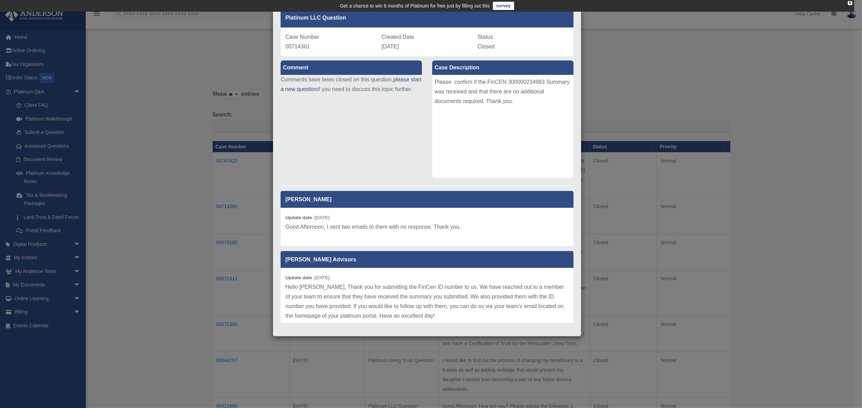
click at [203, 162] on div "Case Detail × Platinum LLC Question Case Number 00714361 Created Date [DATE] St…" at bounding box center [431, 204] width 862 height 408
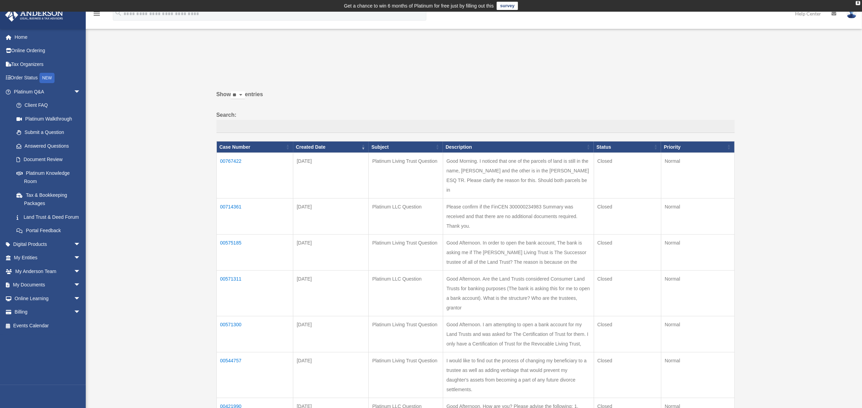
click at [234, 203] on td "00575185" at bounding box center [254, 252] width 77 height 36
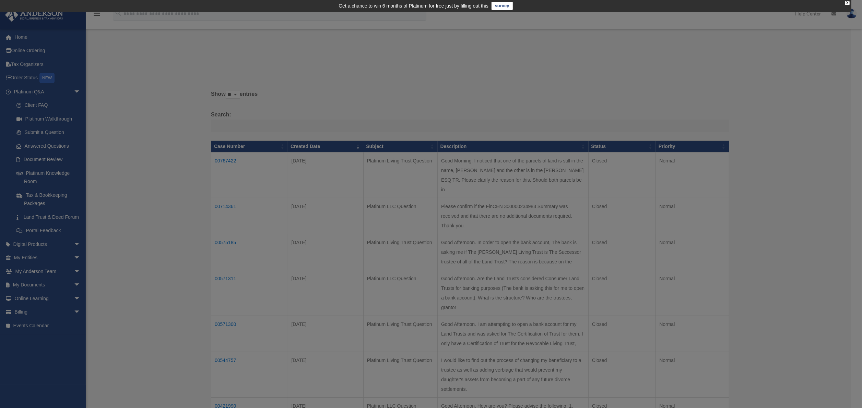
scroll to position [0, 0]
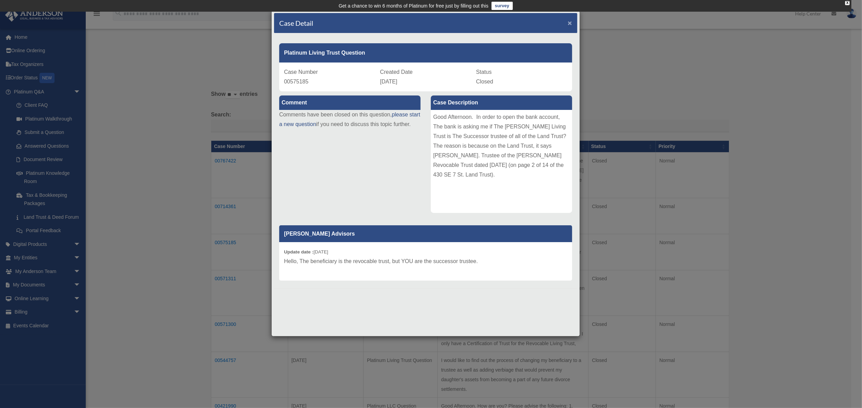
click at [431, 22] on span "×" at bounding box center [570, 23] width 4 height 8
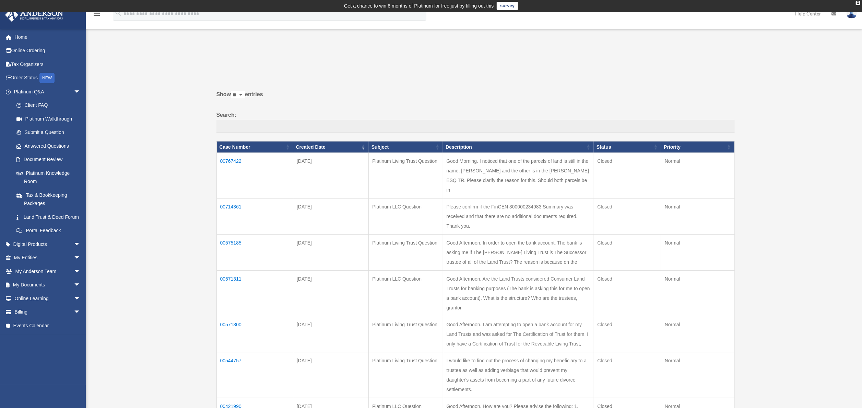
drag, startPoint x: 352, startPoint y: 232, endPoint x: 296, endPoint y: 231, distance: 55.2
click at [296, 203] on td "[DATE]" at bounding box center [330, 252] width 75 height 36
copy td "[DATE]"
click at [235, 203] on td "00575185" at bounding box center [254, 252] width 77 height 36
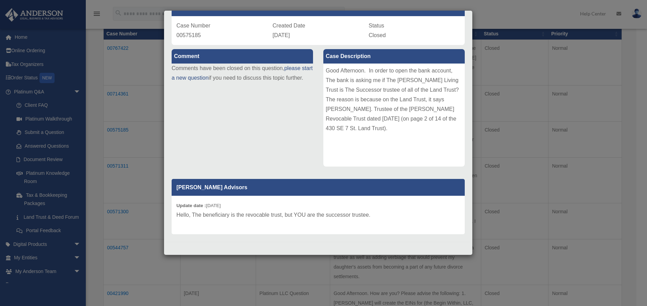
scroll to position [120, 0]
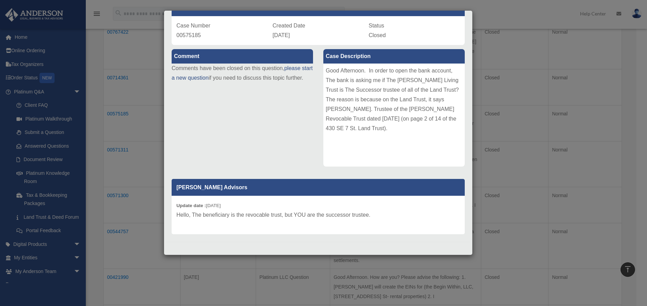
click at [431, 120] on div "Case Detail × Platinum Living Trust Question Case Number 00575185 Created Date …" at bounding box center [323, 153] width 647 height 306
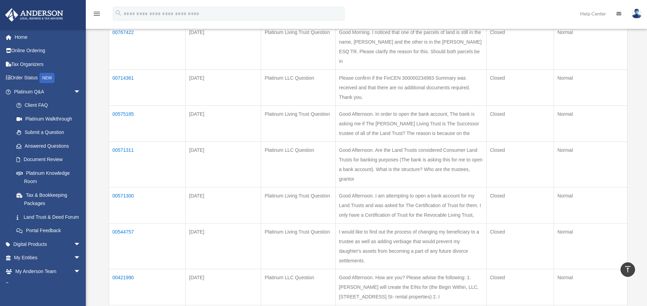
scroll to position [69, 0]
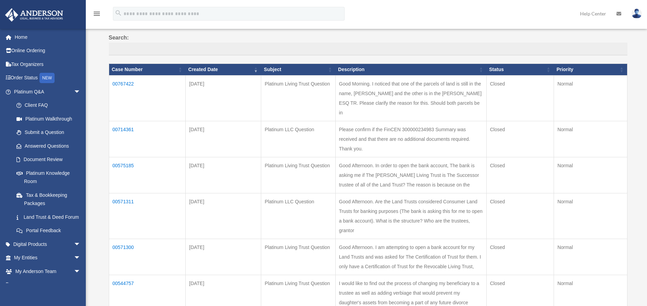
click at [125, 157] on td "00575185" at bounding box center [147, 175] width 77 height 36
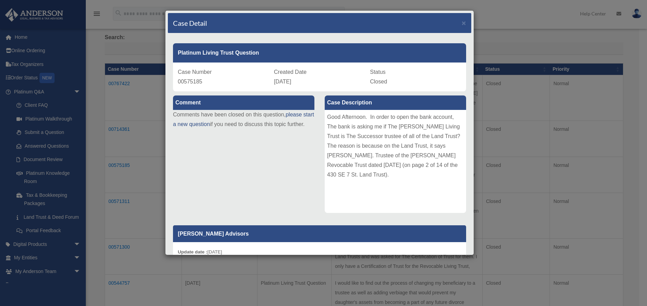
scroll to position [46, 0]
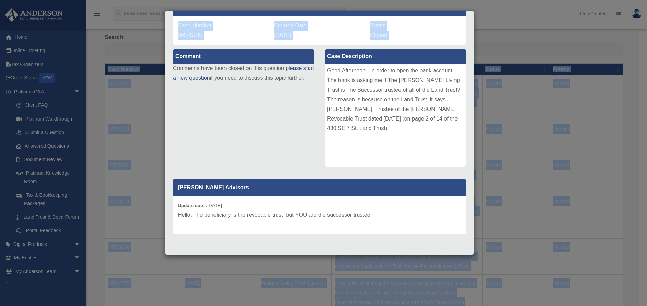
drag, startPoint x: 646, startPoint y: 151, endPoint x: 647, endPoint y: 139, distance: 11.7
click at [431, 139] on html "X Get a chance to win 6 months of Platinum for free just by filling out this su…" at bounding box center [323, 262] width 647 height 662
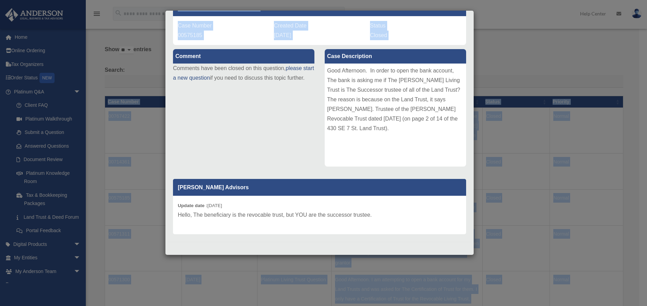
scroll to position [33, 0]
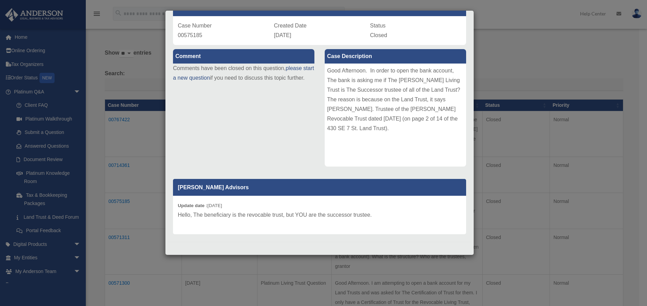
click at [376, 179] on p "[PERSON_NAME] Advisors" at bounding box center [319, 187] width 293 height 17
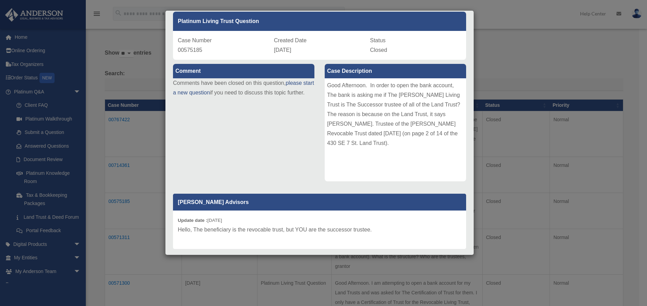
scroll to position [46, 0]
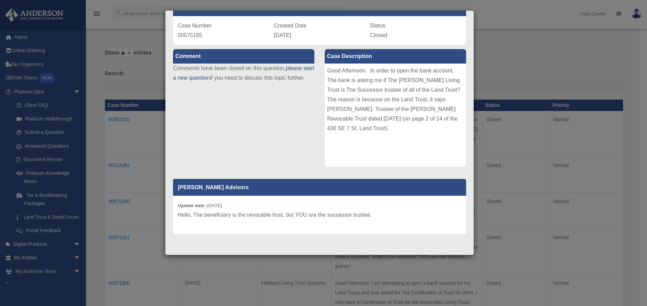
click at [431, 63] on div "Case Detail × Platinum Living Trust Question Case Number 00575185 Created Date …" at bounding box center [323, 153] width 647 height 306
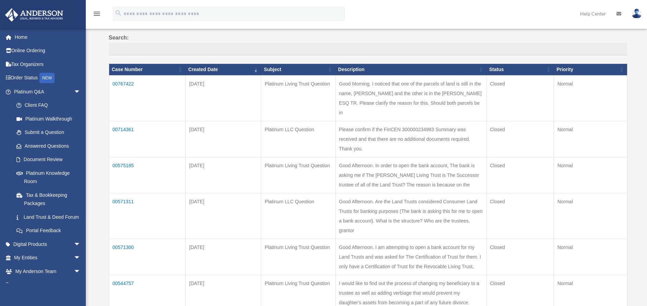
scroll to position [84, 0]
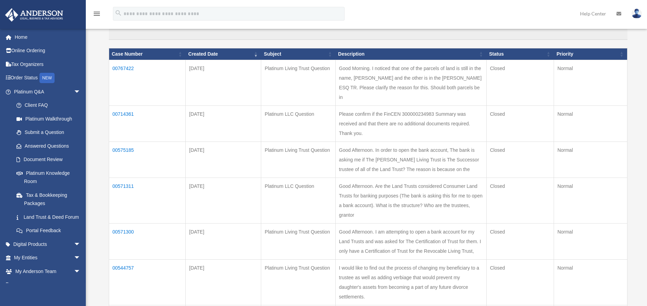
click at [125, 187] on td "00571311" at bounding box center [147, 201] width 77 height 46
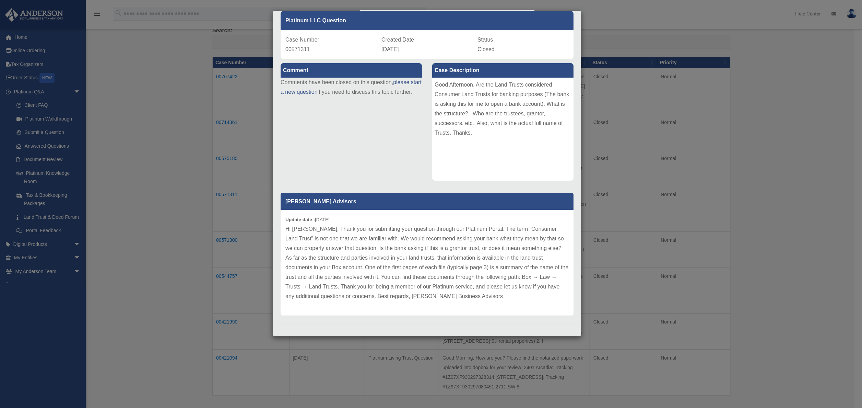
scroll to position [32, 0]
click at [431, 81] on div "Case Detail × Platinum LLC Question Case Number 00571311 Created Date [DATE] St…" at bounding box center [431, 204] width 862 height 408
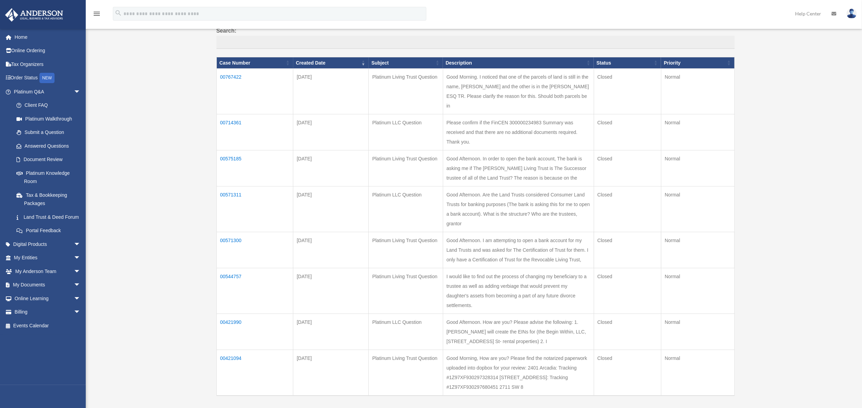
click at [231, 203] on td "00571300" at bounding box center [254, 250] width 77 height 36
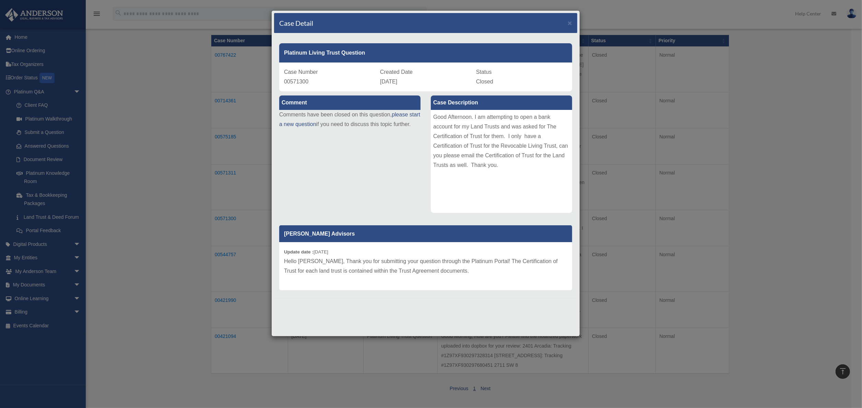
scroll to position [84, 0]
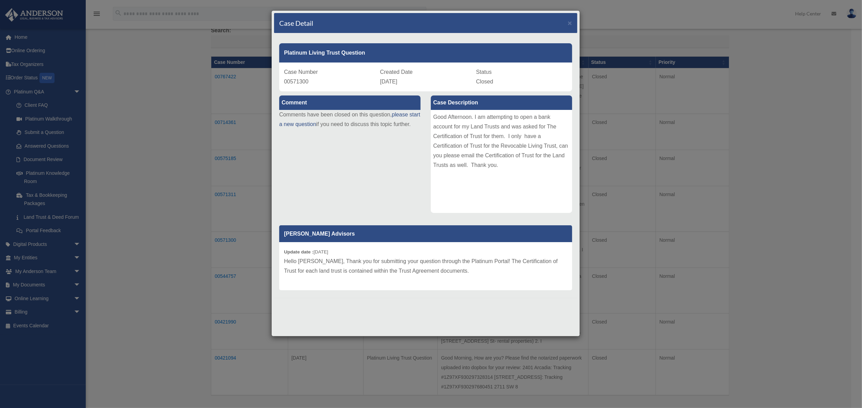
click at [431, 113] on div "Case Detail × Platinum Living Trust Question Case Number 00571300 Created Date …" at bounding box center [431, 204] width 862 height 408
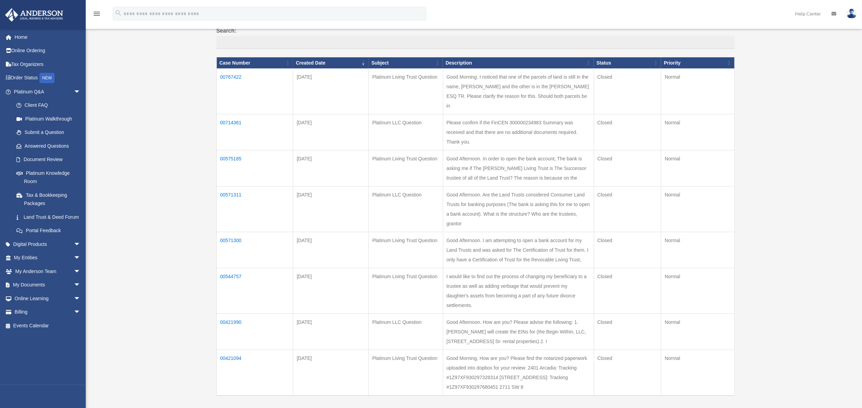
drag, startPoint x: 348, startPoint y: 279, endPoint x: 295, endPoint y: 273, distance: 53.1
click at [295, 203] on td "[DATE]" at bounding box center [330, 291] width 75 height 46
copy td "[DATE]"
click at [225, 203] on td "00544757" at bounding box center [254, 291] width 77 height 46
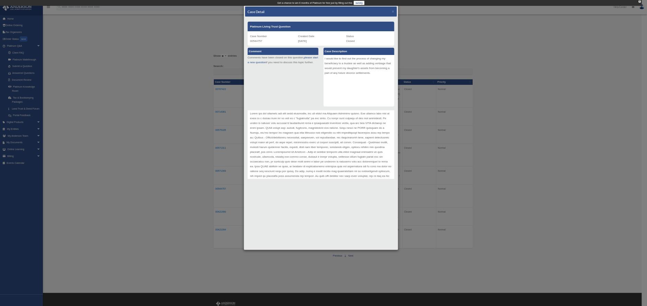
scroll to position [36, 0]
click at [396, 203] on div "Case Detail × Platinum Living Trust Question Case Number 00544757 Created Date …" at bounding box center [646, 305] width 1293 height 611
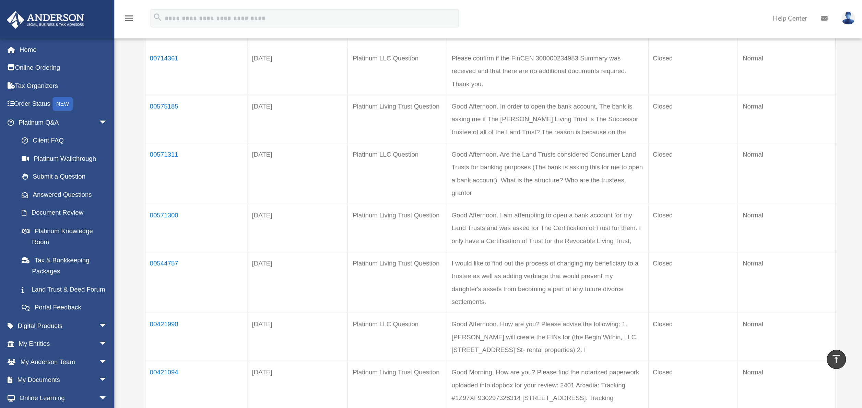
scroll to position [154, 0]
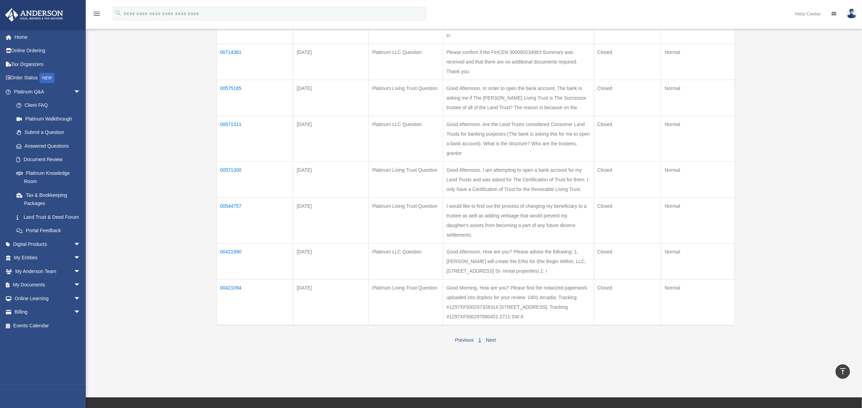
click at [242, 203] on td "00421990" at bounding box center [254, 261] width 77 height 36
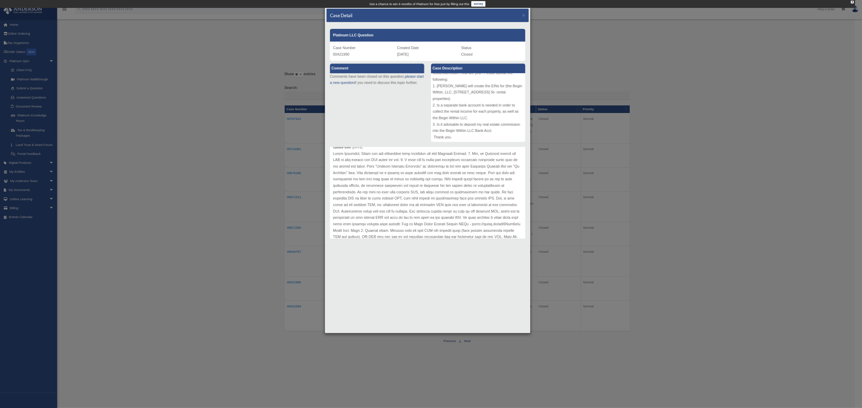
scroll to position [35, 0]
click at [431, 203] on div "Case Detail × Platinum LLC Question Case Number 00421990 Created Date [DATE] St…" at bounding box center [646, 305] width 1293 height 611
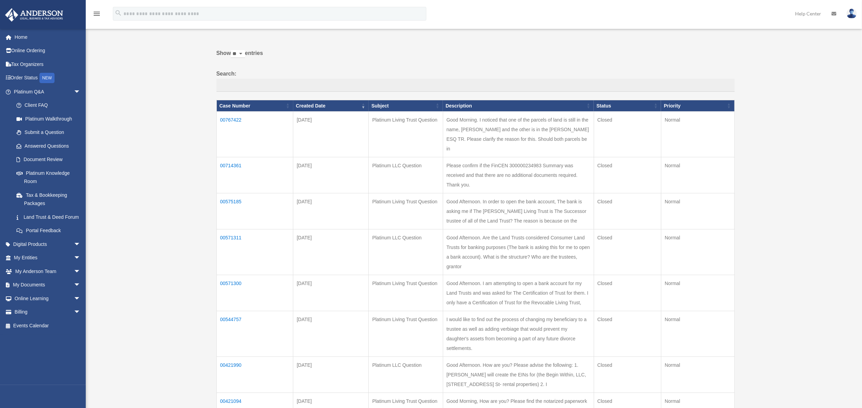
scroll to position [137, 0]
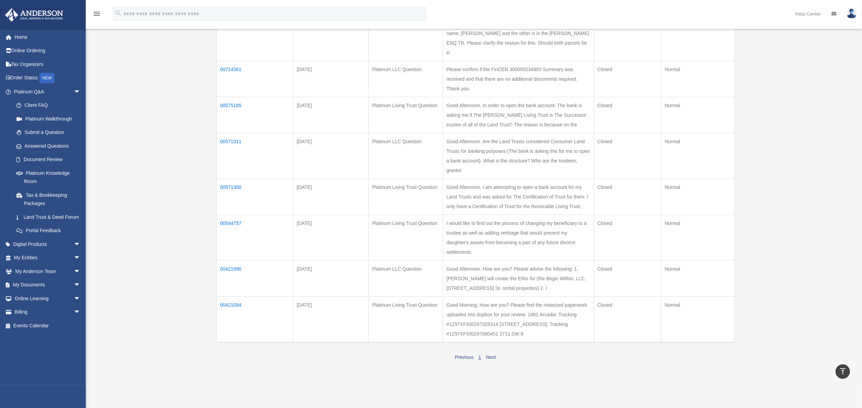
click at [234, 203] on td "00421094" at bounding box center [254, 319] width 77 height 46
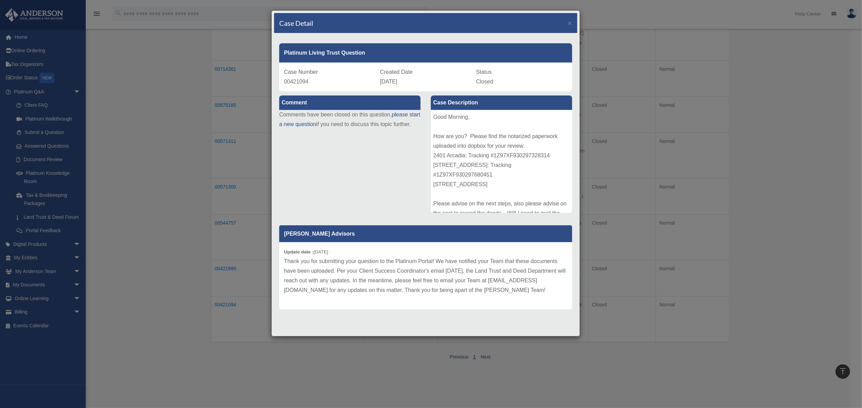
click at [431, 147] on div "Case Detail × Platinum Living Trust Question Case Number 00421094 Created Date …" at bounding box center [431, 204] width 862 height 408
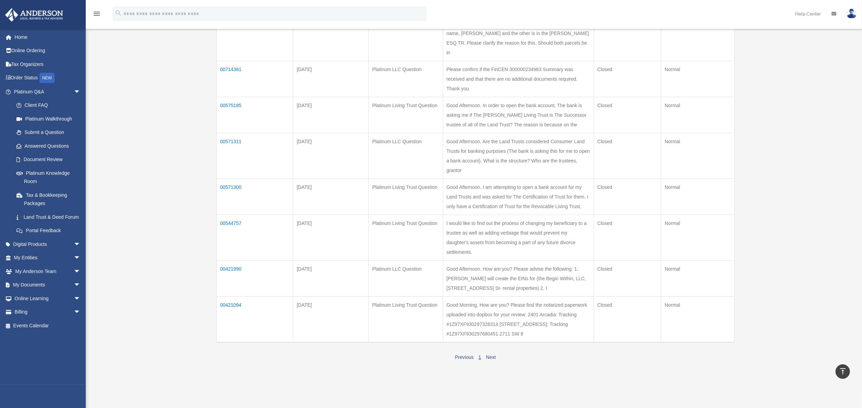
click at [236, 203] on td "00421094" at bounding box center [254, 319] width 77 height 46
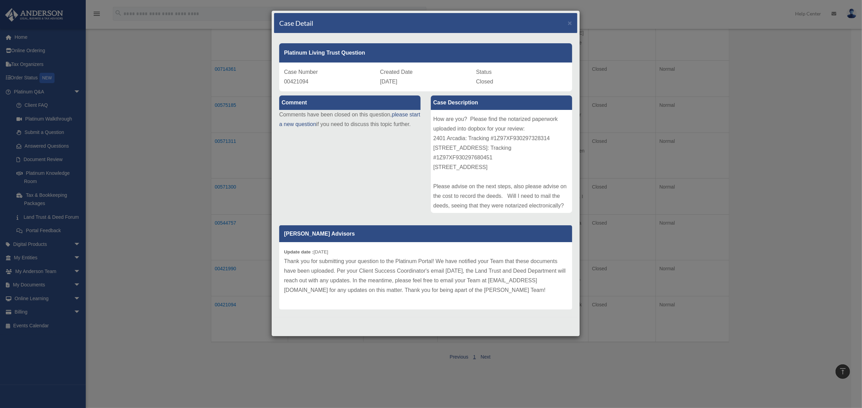
click at [135, 149] on div "Case Detail × Platinum Living Trust Question Case Number 00421094 Created Date …" at bounding box center [431, 204] width 862 height 408
